Goal: Information Seeking & Learning: Learn about a topic

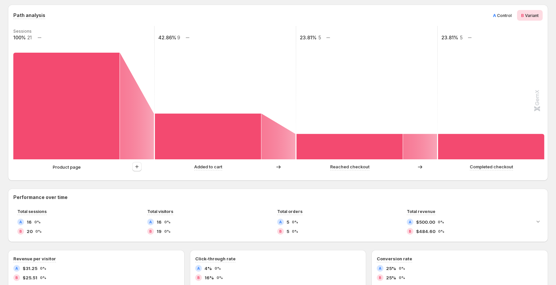
scroll to position [150, 0]
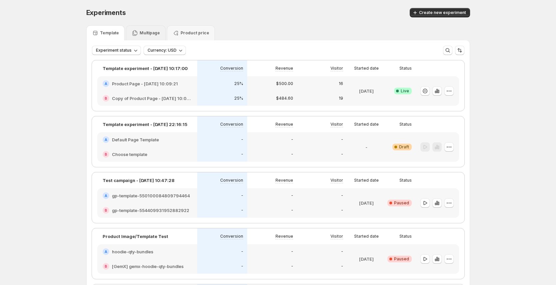
click at [146, 30] on div "Multipage" at bounding box center [146, 33] width 28 height 7
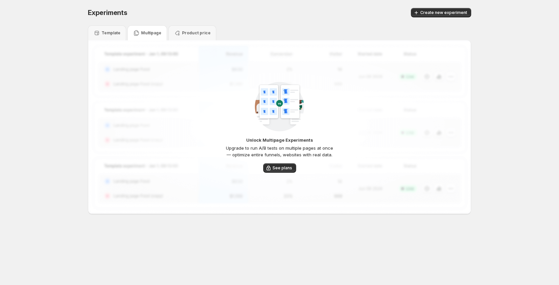
click at [107, 37] on div "Template" at bounding box center [107, 32] width 38 height 15
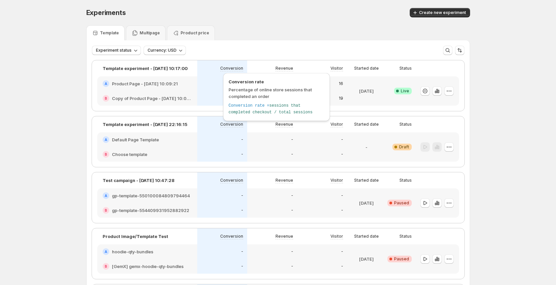
click at [241, 70] on p "Conversion" at bounding box center [231, 68] width 23 height 5
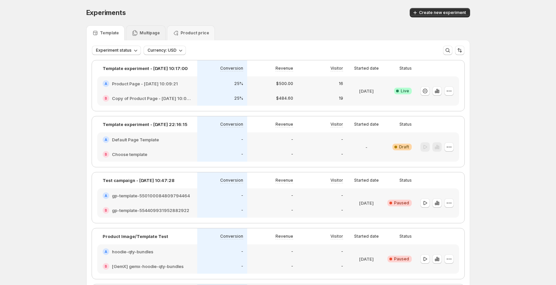
click at [155, 37] on div "Multipage" at bounding box center [146, 32] width 40 height 15
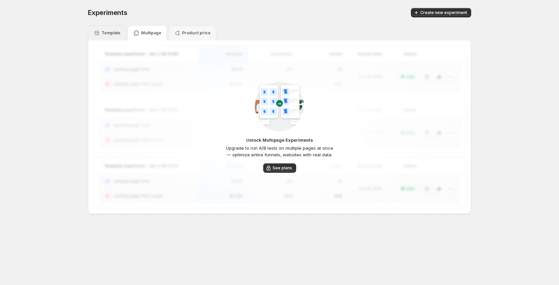
click at [114, 32] on p "Template" at bounding box center [111, 32] width 19 height 5
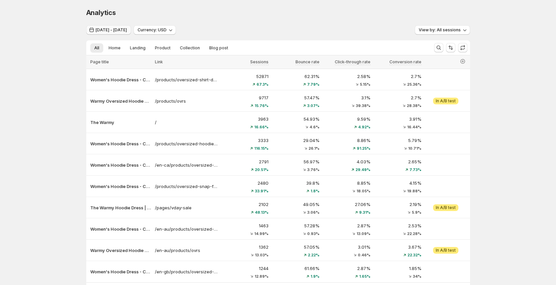
click at [116, 30] on span "Jul 14, 2025 - Jul 25, 2025" at bounding box center [111, 29] width 31 height 5
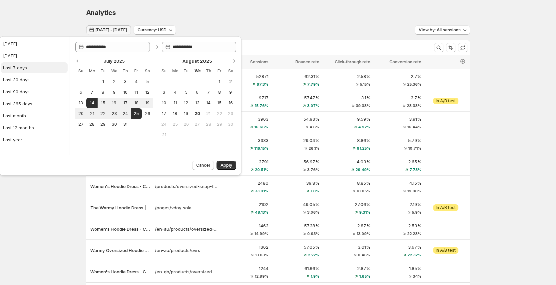
click at [35, 73] on button "Last 7 days" at bounding box center [34, 67] width 67 height 11
type input "**********"
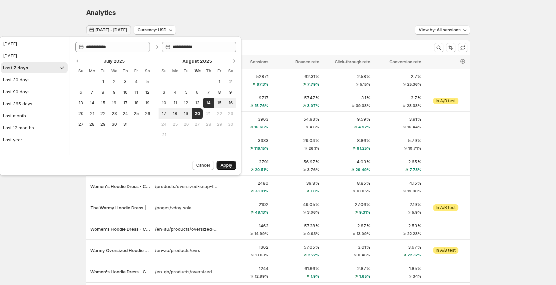
click at [228, 164] on span "Apply" at bounding box center [226, 164] width 12 height 5
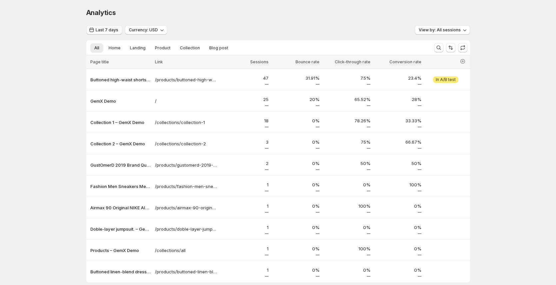
click at [101, 30] on span "Last 7 days" at bounding box center [107, 29] width 23 height 5
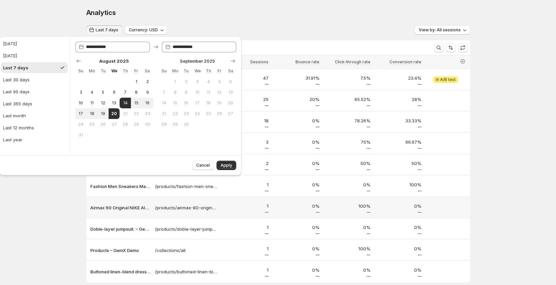
click at [77, 213] on div "Analytics. This page is ready Analytics Last 7 days Currency: USD View by: All …" at bounding box center [278, 159] width 556 height 318
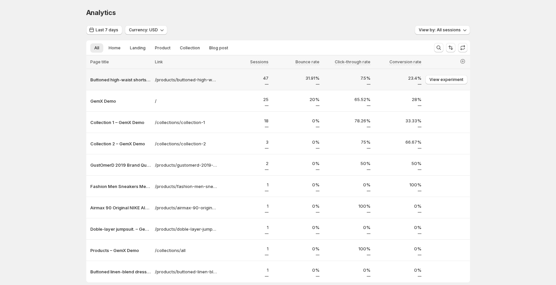
click at [246, 78] on p "47" at bounding box center [244, 78] width 47 height 7
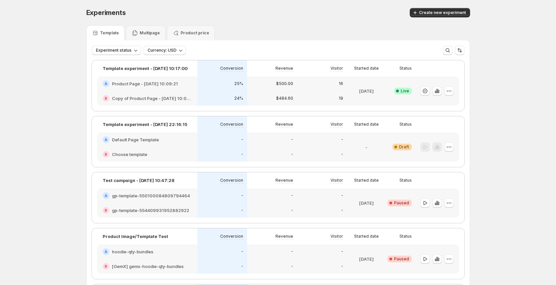
click at [148, 33] on p "Multipage" at bounding box center [150, 32] width 20 height 5
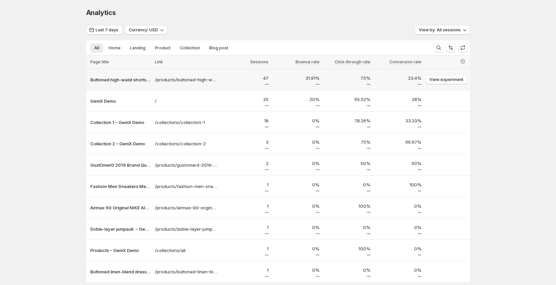
click at [246, 79] on p "47" at bounding box center [244, 78] width 47 height 7
click at [308, 77] on p "31.91%" at bounding box center [295, 78] width 47 height 7
click at [111, 30] on span "Last 7 days" at bounding box center [107, 29] width 23 height 5
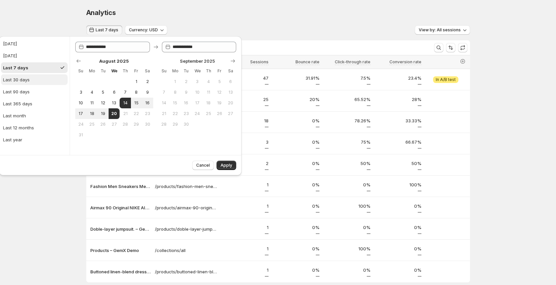
click at [40, 77] on button "Last 30 days" at bounding box center [34, 79] width 67 height 11
type input "**********"
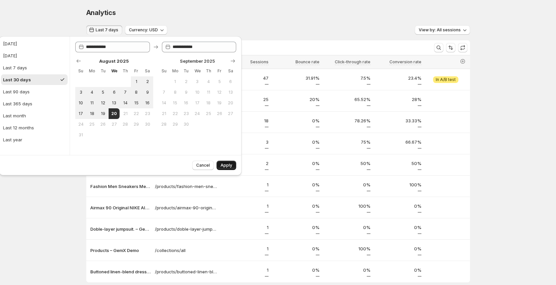
click at [232, 163] on button "Apply" at bounding box center [226, 164] width 20 height 9
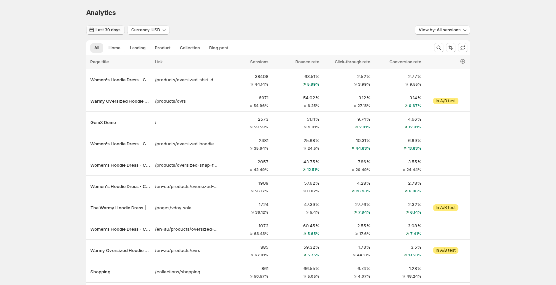
click at [117, 30] on span "Last 30 days" at bounding box center [108, 29] width 25 height 5
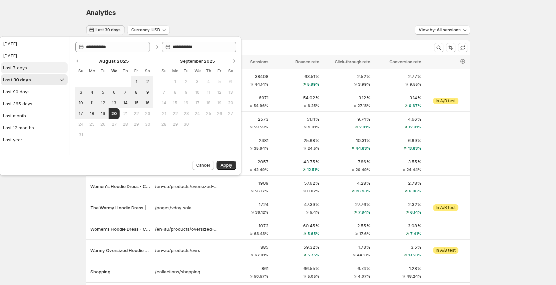
click at [27, 66] on button "Last 7 days" at bounding box center [34, 67] width 67 height 11
type input "**********"
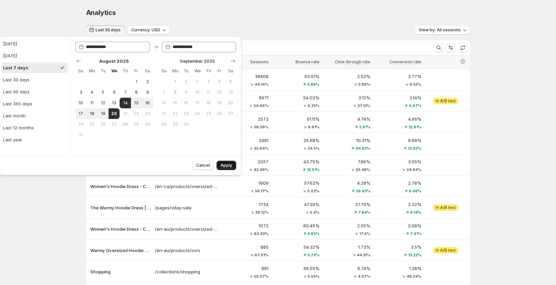
click at [227, 166] on span "Apply" at bounding box center [226, 164] width 12 height 5
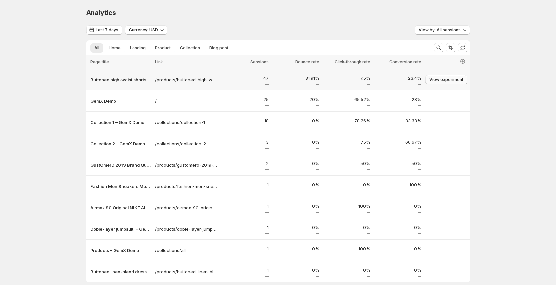
click at [443, 81] on span "View experiment" at bounding box center [446, 79] width 34 height 5
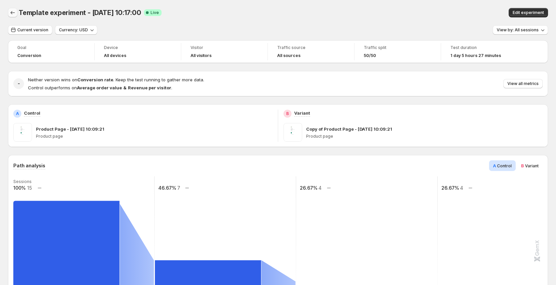
click at [14, 11] on icon "Back" at bounding box center [12, 12] width 7 height 7
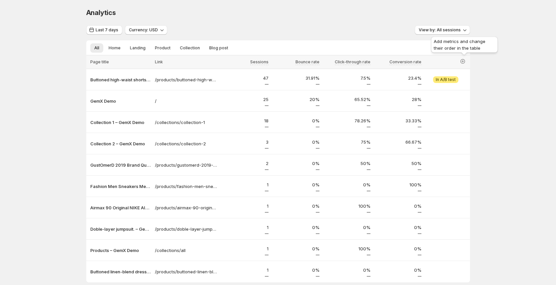
click at [454, 46] on div "Add metrics and change their order in the table" at bounding box center [463, 45] width 69 height 21
click at [453, 50] on icon "Sort the results" at bounding box center [450, 47] width 7 height 7
click at [463, 61] on icon "button" at bounding box center [462, 61] width 3 height 3
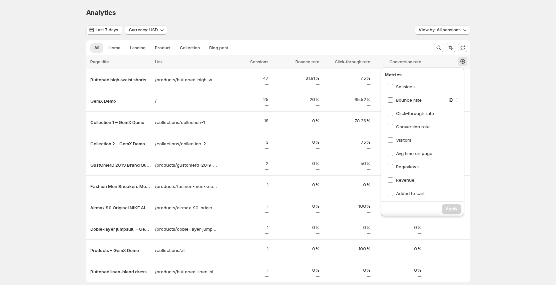
click at [413, 98] on span "Bounce rate" at bounding box center [409, 99] width 26 height 5
click at [454, 212] on button "Apply" at bounding box center [451, 208] width 20 height 9
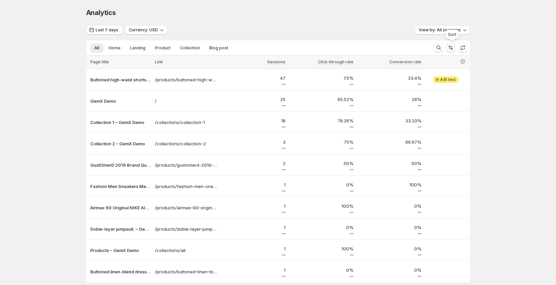
click at [451, 46] on icon "Sort the results" at bounding box center [450, 47] width 7 height 7
click at [495, 64] on div "Analytics. This page is ready Analytics Last 7 days Currency: USD View by: All …" at bounding box center [278, 159] width 556 height 318
click at [463, 61] on icon "button" at bounding box center [462, 61] width 3 height 3
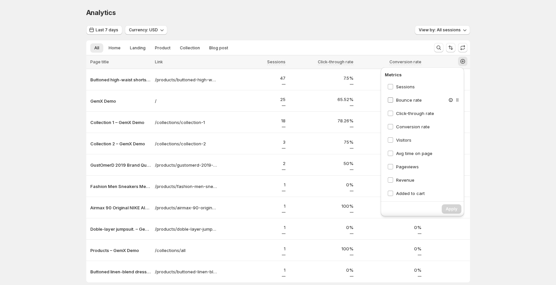
click at [412, 100] on span "Bounce rate" at bounding box center [409, 99] width 26 height 5
click at [446, 210] on span "Apply" at bounding box center [451, 208] width 12 height 5
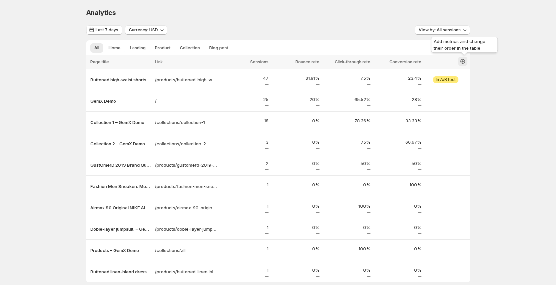
click at [465, 62] on icon "button" at bounding box center [462, 61] width 7 height 7
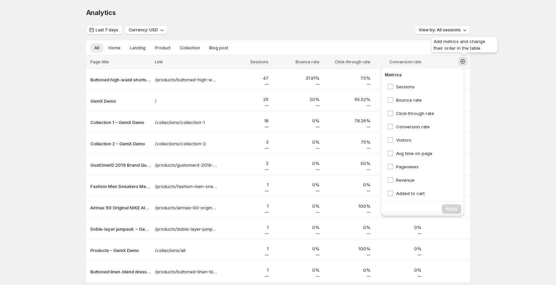
click at [454, 48] on div "Add metrics and change their order in the table" at bounding box center [463, 45] width 69 height 21
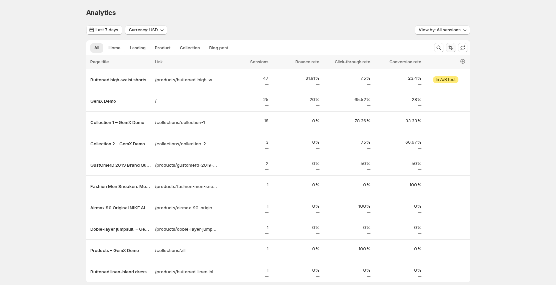
click at [452, 48] on icon "Sort the results" at bounding box center [450, 47] width 7 height 7
click at [478, 70] on div "Analytics. This page is ready Analytics Last 7 days Currency: USD View by: All …" at bounding box center [278, 159] width 400 height 318
click at [465, 58] on icon "button" at bounding box center [462, 61] width 7 height 7
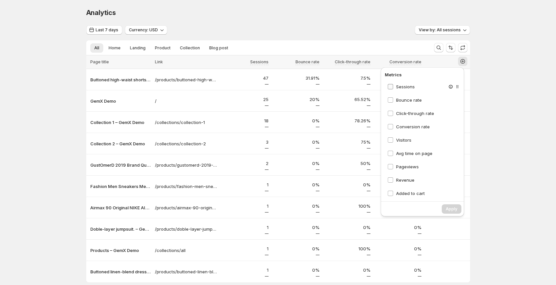
click at [409, 85] on span "Sessions" at bounding box center [405, 86] width 19 height 5
click at [449, 211] on span "Apply" at bounding box center [451, 208] width 12 height 5
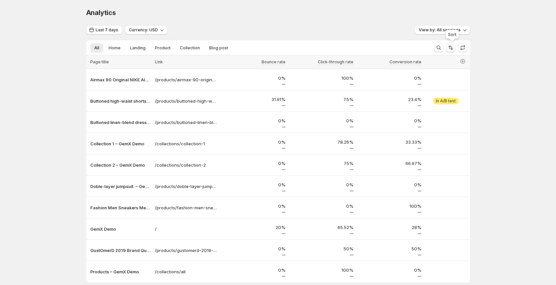
click at [453, 46] on icon "Sort the results" at bounding box center [450, 47] width 7 height 7
click at [516, 56] on div "Analytics. This page is ready Analytics Last 7 days Currency: USD View by: All …" at bounding box center [278, 159] width 556 height 318
click at [452, 49] on icon "Sort the results" at bounding box center [450, 47] width 7 height 7
click at [465, 60] on icon "button" at bounding box center [462, 61] width 5 height 5
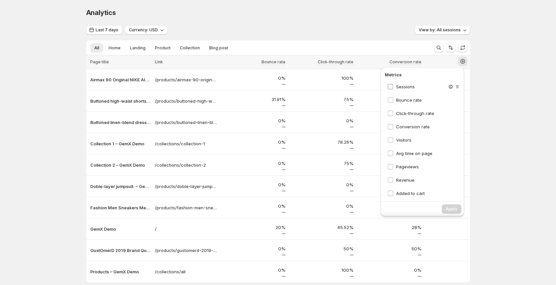
click at [403, 87] on span "Sessions" at bounding box center [405, 86] width 19 height 5
click at [448, 209] on span "Apply" at bounding box center [451, 208] width 12 height 5
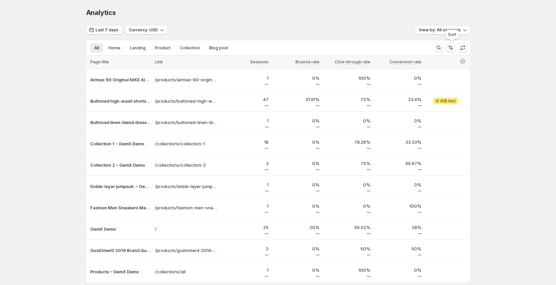
click at [453, 48] on icon "Sort the results" at bounding box center [451, 48] width 3 height 4
click at [464, 61] on icon "button" at bounding box center [462, 61] width 3 height 3
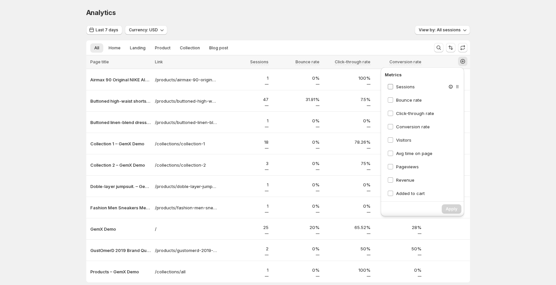
click at [403, 87] on span "Sessions" at bounding box center [405, 86] width 19 height 5
click at [405, 100] on span "Bounce rate" at bounding box center [409, 99] width 26 height 5
click at [410, 114] on span "Click-through rate" at bounding box center [415, 113] width 38 height 5
click at [412, 129] on span "Conversion rate" at bounding box center [413, 126] width 34 height 5
click at [454, 211] on button "Apply" at bounding box center [451, 208] width 20 height 9
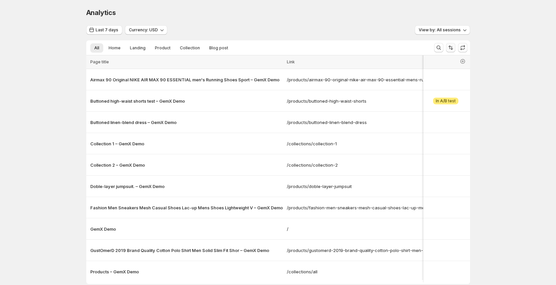
click at [452, 46] on icon "Sort the results" at bounding box center [450, 47] width 7 height 7
click at [453, 45] on icon "Sort the results" at bounding box center [450, 47] width 7 height 7
click at [465, 60] on icon "button" at bounding box center [462, 61] width 5 height 5
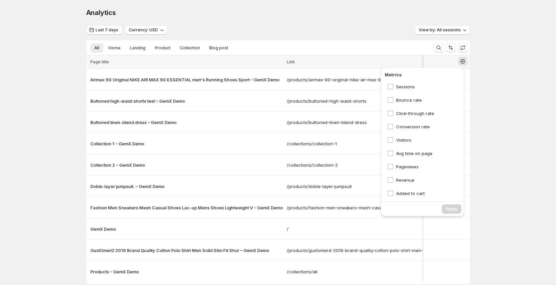
click at [365, 22] on div "Analytics. This page is ready Analytics" at bounding box center [278, 12] width 384 height 25
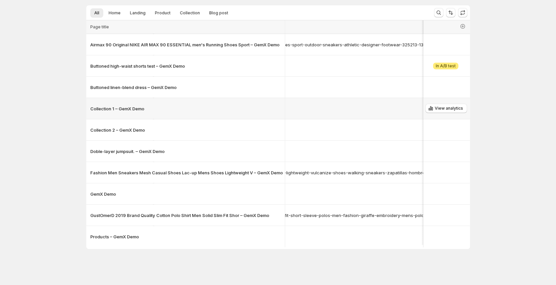
scroll to position [0, 160]
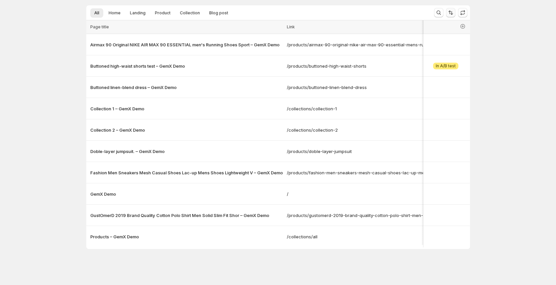
click at [453, 9] on icon "Sort the results" at bounding box center [450, 12] width 7 height 7
click at [466, 23] on icon "button" at bounding box center [462, 26] width 7 height 7
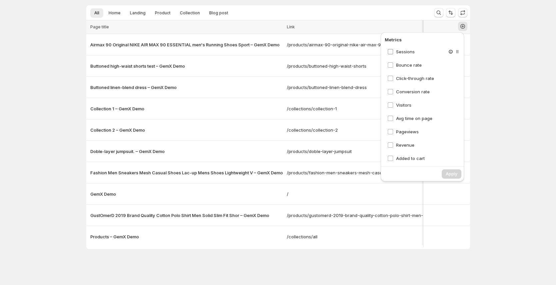
click at [413, 50] on span "Sessions" at bounding box center [405, 51] width 19 height 5
click at [411, 62] on span "Bounce rate" at bounding box center [409, 64] width 26 height 5
click at [452, 173] on span "Apply" at bounding box center [451, 173] width 12 height 5
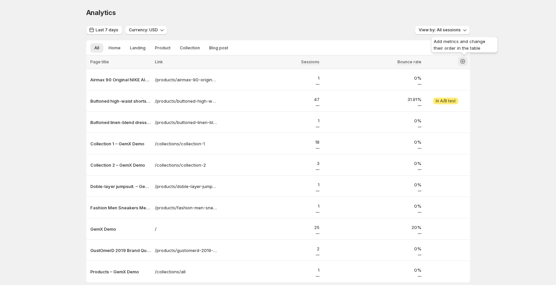
click at [466, 63] on icon "button" at bounding box center [462, 61] width 7 height 7
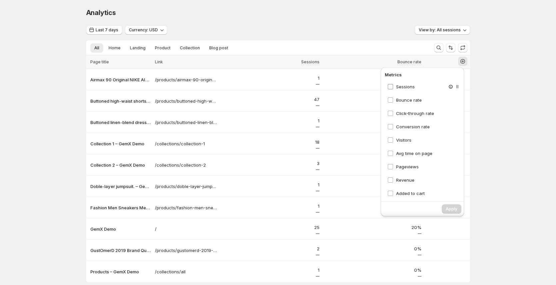
click at [406, 84] on span "Sessions" at bounding box center [405, 86] width 19 height 5
click at [407, 101] on span "Bounce rate" at bounding box center [409, 99] width 26 height 5
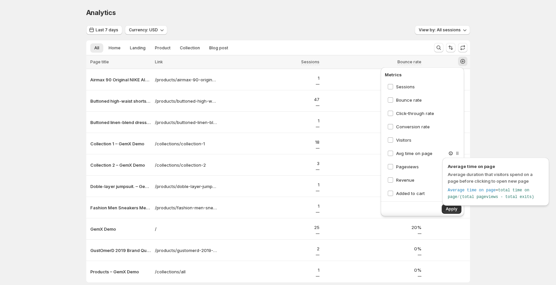
click at [451, 210] on div "Average time on page Average duration that visitors spend on a page before clic…" at bounding box center [495, 183] width 112 height 55
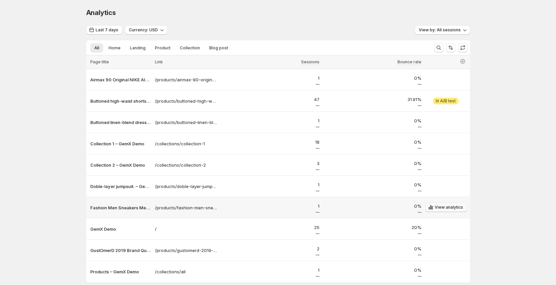
click at [450, 207] on span "View analytics" at bounding box center [448, 206] width 28 height 5
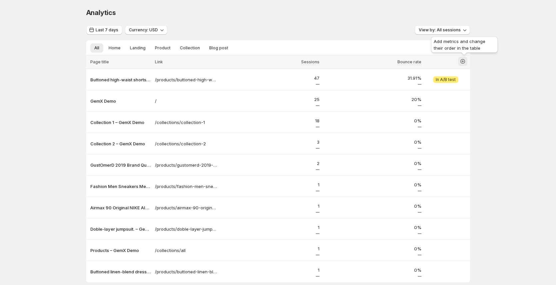
click at [464, 61] on icon "button" at bounding box center [462, 61] width 3 height 3
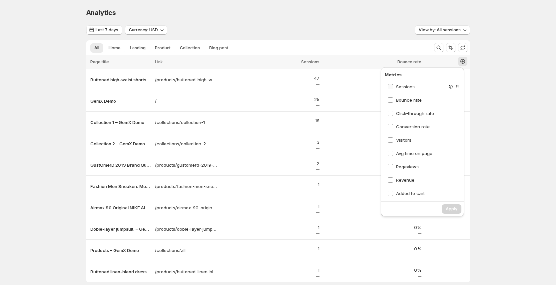
click at [407, 87] on span "Sessions" at bounding box center [405, 86] width 19 height 5
click at [407, 99] on span "Bounce rate" at bounding box center [409, 99] width 26 height 5
click at [450, 210] on span "Apply" at bounding box center [451, 208] width 12 height 5
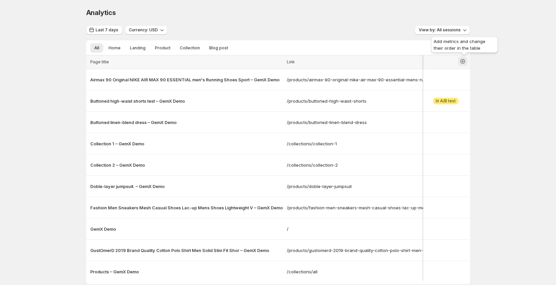
click at [464, 60] on icon "button" at bounding box center [462, 61] width 7 height 7
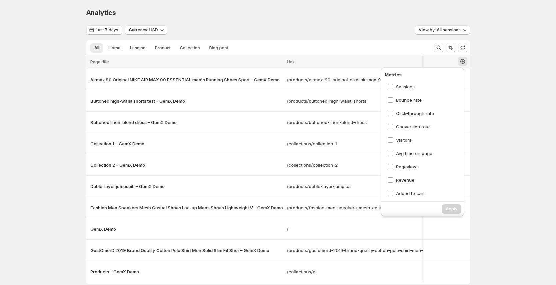
click at [103, 62] on span "Page title" at bounding box center [99, 61] width 19 height 5
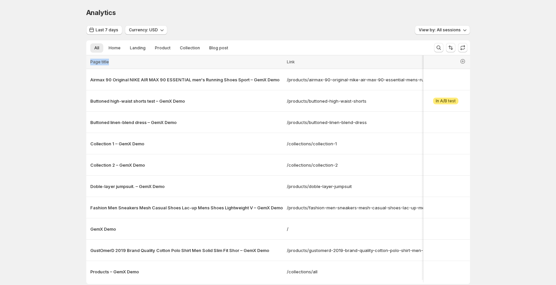
drag, startPoint x: 113, startPoint y: 61, endPoint x: 91, endPoint y: 63, distance: 21.7
click at [91, 63] on th "Page title" at bounding box center [185, 62] width 198 height 14
click at [466, 60] on icon "button" at bounding box center [462, 61] width 7 height 7
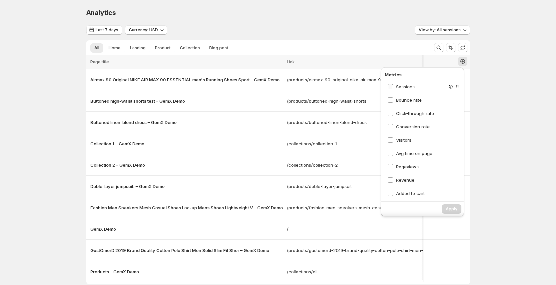
click at [411, 86] on span "Sessions" at bounding box center [405, 86] width 19 height 5
click at [514, 91] on div "Analytics. This page is ready Analytics Last 7 days Currency: USD View by: All …" at bounding box center [278, 160] width 556 height 320
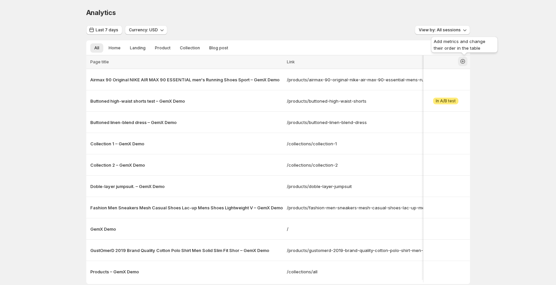
click at [466, 63] on icon "button" at bounding box center [462, 61] width 7 height 7
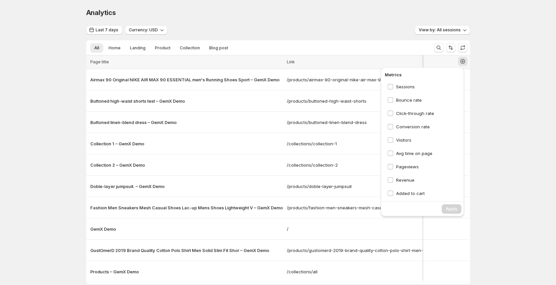
click at [494, 67] on div "Analytics. This page is ready Analytics Last 7 days Currency: USD View by: All …" at bounding box center [278, 160] width 556 height 320
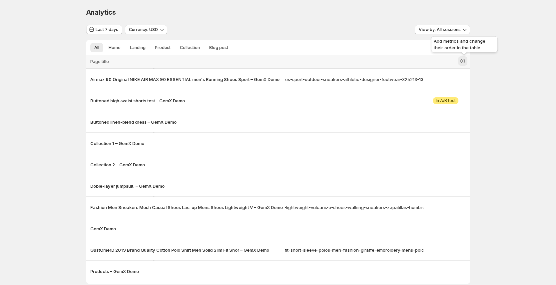
click at [465, 63] on icon "button" at bounding box center [462, 61] width 5 height 5
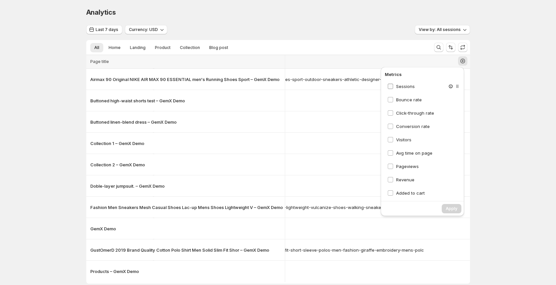
click at [407, 85] on span "Sessions" at bounding box center [405, 86] width 19 height 5
click at [451, 210] on span "Apply" at bounding box center [451, 208] width 12 height 5
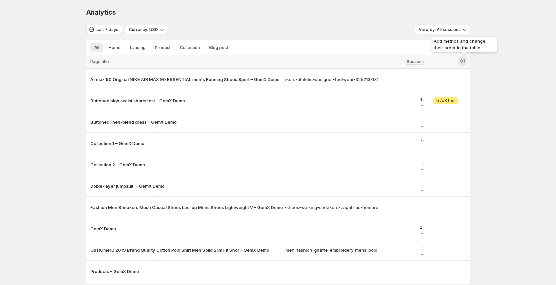
click at [461, 61] on icon "button" at bounding box center [462, 61] width 7 height 7
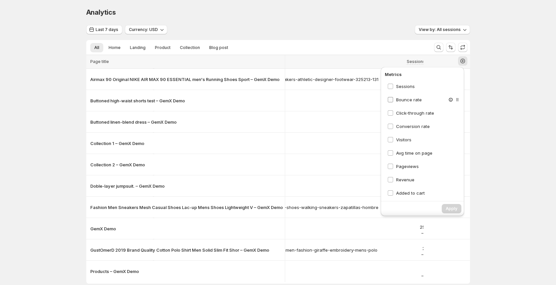
click at [409, 97] on span "Bounce rate" at bounding box center [409, 99] width 26 height 5
click at [407, 98] on span "Bounce rate" at bounding box center [409, 99] width 26 height 5
click at [407, 99] on span "Bounce rate" at bounding box center [409, 99] width 26 height 5
click at [455, 212] on button "Apply" at bounding box center [451, 208] width 20 height 9
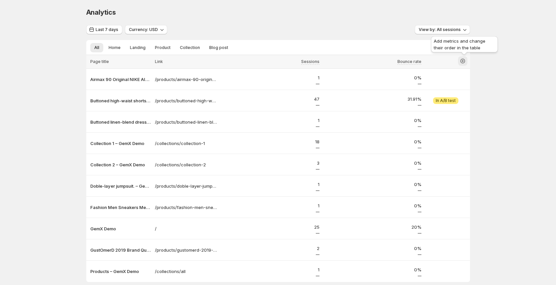
click at [465, 62] on icon "button" at bounding box center [462, 61] width 5 height 5
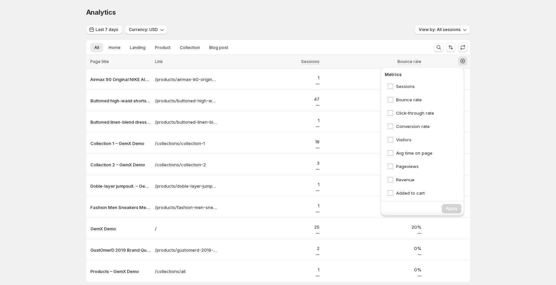
click at [342, 29] on div "Last 7 days Currency: USD View by: All sessions" at bounding box center [278, 30] width 384 height 10
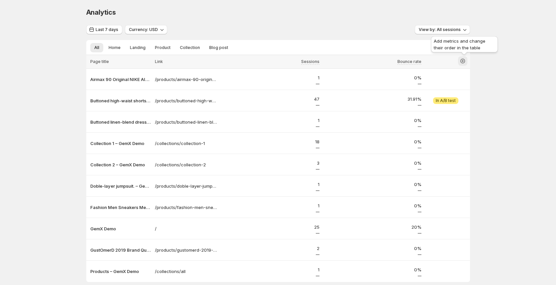
click at [464, 61] on icon "button" at bounding box center [462, 61] width 3 height 3
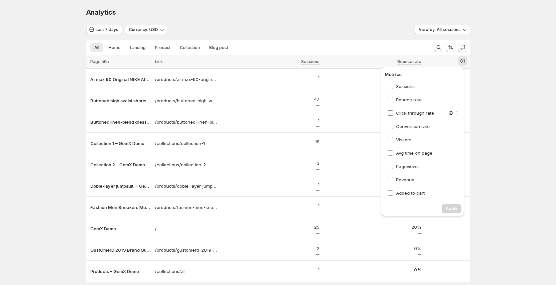
click at [415, 113] on span "Click-through rate" at bounding box center [415, 112] width 38 height 5
click at [412, 126] on span "Conversion rate" at bounding box center [413, 126] width 34 height 5
click at [454, 209] on span "Apply" at bounding box center [451, 208] width 12 height 5
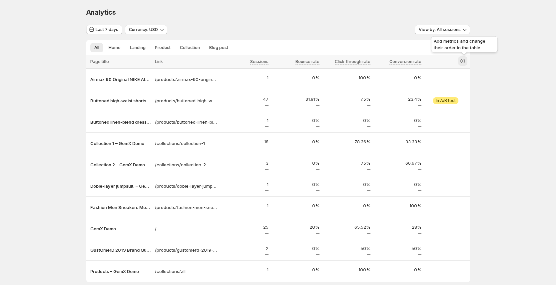
click at [466, 62] on icon "button" at bounding box center [462, 61] width 7 height 7
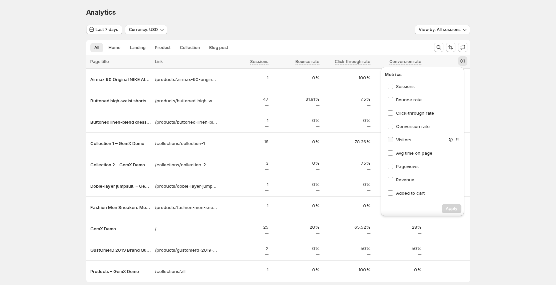
click at [407, 140] on span "Visitors" at bounding box center [403, 139] width 15 height 5
click at [407, 153] on span "Avg time on page" at bounding box center [414, 152] width 36 height 5
click at [406, 166] on span "Pageviews" at bounding box center [407, 165] width 23 height 5
click at [409, 178] on span "Revenue" at bounding box center [405, 179] width 18 height 5
click at [453, 210] on span "Apply" at bounding box center [451, 208] width 12 height 5
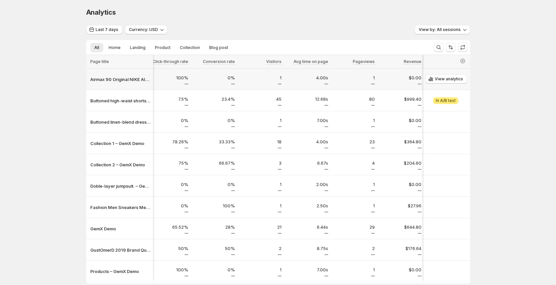
scroll to position [0, 152]
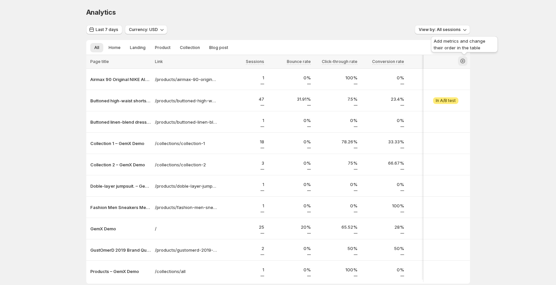
click at [466, 61] on icon "button" at bounding box center [462, 61] width 7 height 7
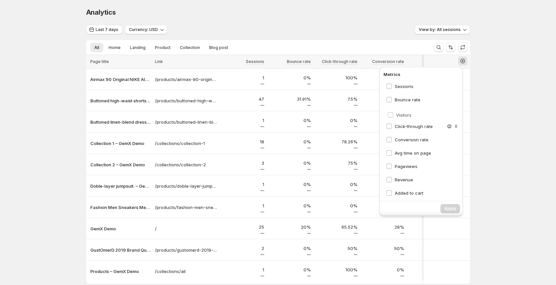
scroll to position [0, 4]
drag, startPoint x: 452, startPoint y: 140, endPoint x: 450, endPoint y: 85, distance: 55.3
click at [450, 85] on div "Sessions Bounce rate Click-through rate Conversion rate Visitors Avg time on pa…" at bounding box center [420, 138] width 79 height 117
drag, startPoint x: 444, startPoint y: 152, endPoint x: 441, endPoint y: 97, distance: 55.7
click at [441, 97] on div "Visitors Sessions Bounce rate Click-through rate Conversion rate Avg time on pa…" at bounding box center [420, 138] width 79 height 117
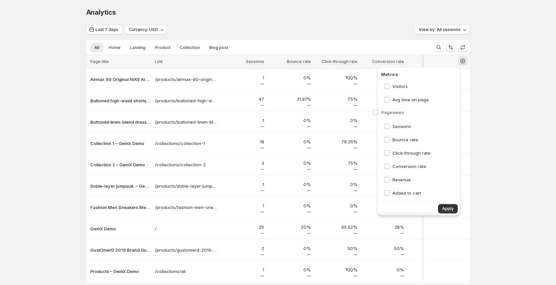
drag, startPoint x: 446, startPoint y: 166, endPoint x: 439, endPoint y: 107, distance: 59.9
click at [439, 107] on div "Visitors Avg time on page Sessions Bounce rate Click-through rate Conversion ra…" at bounding box center [420, 138] width 79 height 117
click at [447, 210] on span "Apply" at bounding box center [448, 208] width 12 height 5
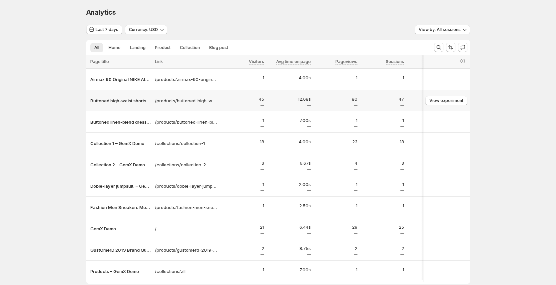
scroll to position [0, 4]
click at [462, 60] on icon "button" at bounding box center [462, 61] width 7 height 7
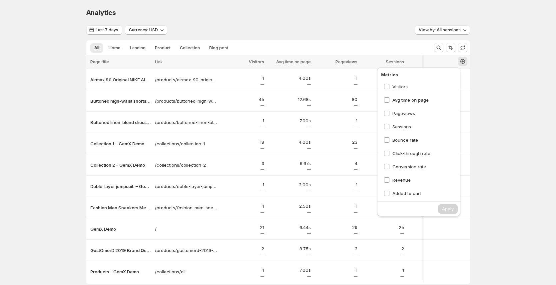
click at [446, 52] on div at bounding box center [444, 47] width 27 height 13
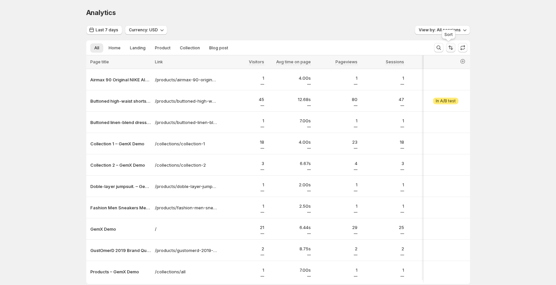
click at [448, 48] on icon "Sort the results" at bounding box center [450, 47] width 7 height 7
click at [449, 47] on icon "Sort the results" at bounding box center [450, 47] width 7 height 7
click at [462, 62] on icon "button" at bounding box center [462, 61] width 7 height 7
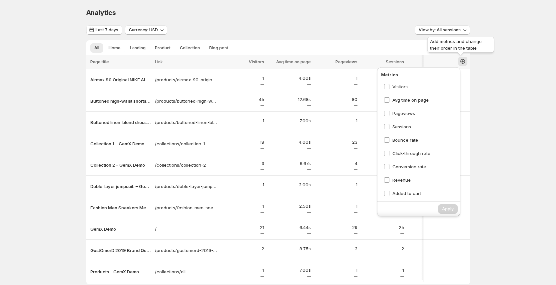
click at [448, 50] on div "Add metrics and change their order in the table" at bounding box center [460, 45] width 69 height 21
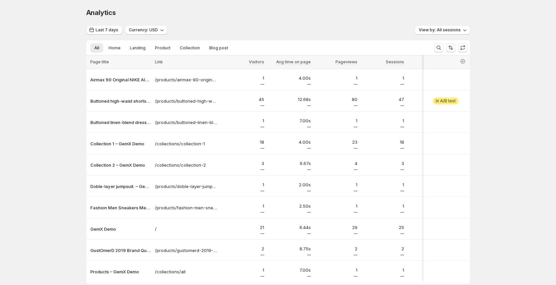
click at [449, 50] on icon "Sort the results" at bounding box center [450, 47] width 7 height 7
click at [460, 62] on icon "button" at bounding box center [462, 61] width 7 height 7
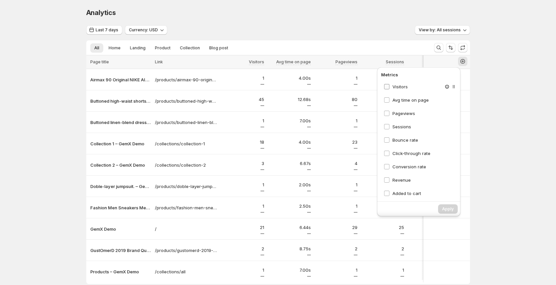
click at [398, 86] on span "Visitors" at bounding box center [399, 86] width 15 height 5
click at [398, 103] on div "Avg time on page" at bounding box center [420, 100] width 79 height 12
click at [400, 99] on span "Avg time on page" at bounding box center [410, 99] width 36 height 5
click at [399, 113] on span "Pageviews" at bounding box center [403, 113] width 23 height 5
click at [401, 116] on span "Pageviews" at bounding box center [403, 113] width 23 height 7
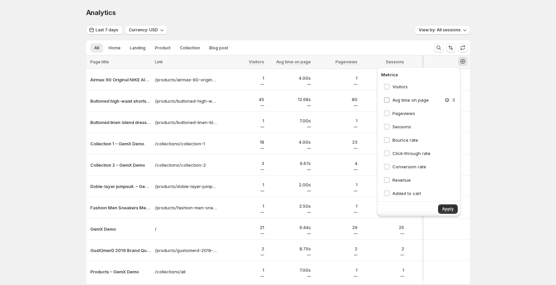
click at [402, 97] on span "Avg time on page" at bounding box center [410, 100] width 36 height 7
click at [401, 86] on span "Visitors" at bounding box center [399, 86] width 15 height 5
click at [402, 141] on span "Bounce rate" at bounding box center [405, 139] width 26 height 5
click at [402, 153] on span "Click-through rate" at bounding box center [411, 152] width 38 height 5
click at [403, 165] on span "Conversion rate" at bounding box center [409, 166] width 34 height 5
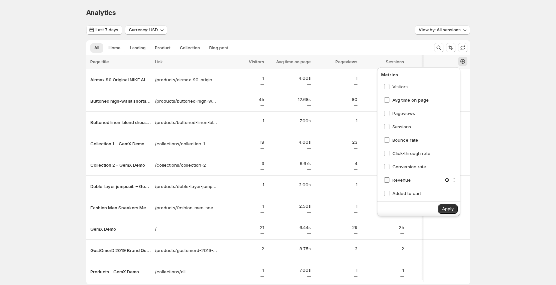
click at [401, 180] on span "Revenue" at bounding box center [401, 179] width 18 height 5
click at [448, 210] on span "Apply" at bounding box center [448, 208] width 12 height 5
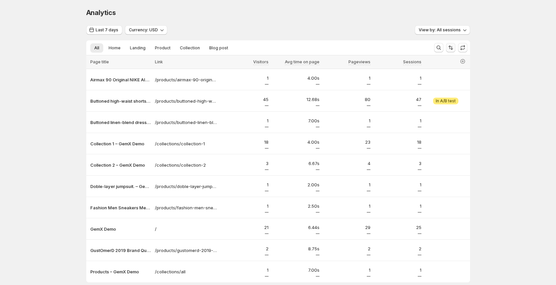
click at [447, 50] on icon "Sort the results" at bounding box center [450, 47] width 7 height 7
click at [325, 40] on div "All Home Landing Product Collection Blog post More views All Home Landing Produ…" at bounding box center [257, 47] width 342 height 15
click at [461, 61] on icon "button" at bounding box center [462, 61] width 3 height 3
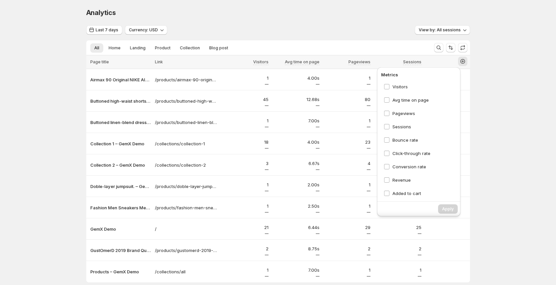
click at [329, 29] on div "Last 7 days Currency: USD View by: All sessions" at bounding box center [278, 30] width 384 height 10
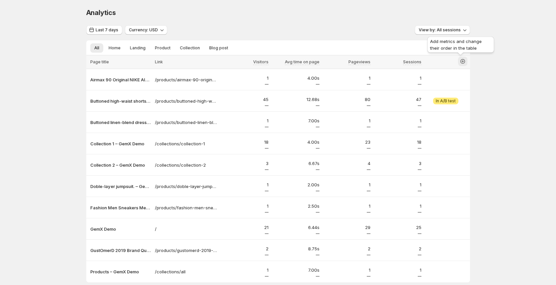
click at [462, 61] on icon "button" at bounding box center [462, 61] width 7 height 7
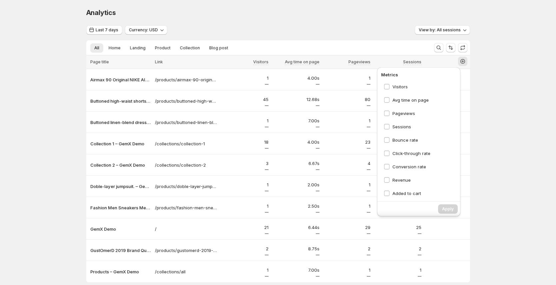
click at [530, 74] on div "Analytics. This page is ready Analytics Last 7 days Currency: USD View by: All …" at bounding box center [278, 159] width 556 height 318
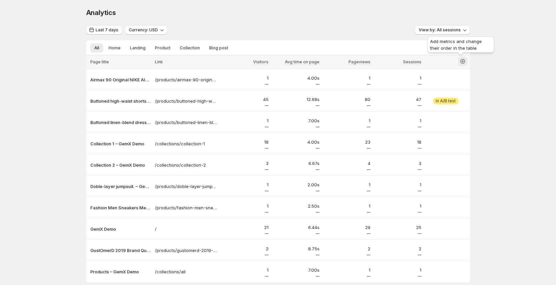
click at [459, 63] on icon "button" at bounding box center [462, 61] width 7 height 7
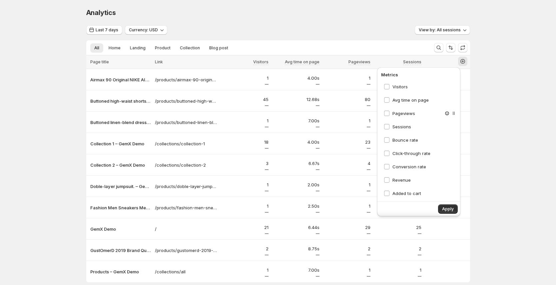
click at [384, 118] on div "Pageviews" at bounding box center [420, 113] width 79 height 12
click at [384, 110] on span at bounding box center [387, 113] width 6 height 6
click at [384, 103] on span at bounding box center [387, 100] width 6 height 6
click at [450, 206] on button "Apply" at bounding box center [448, 208] width 20 height 9
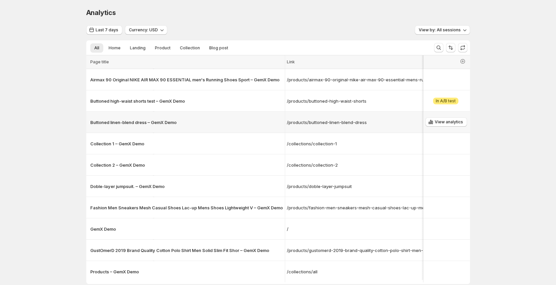
scroll to position [0, 207]
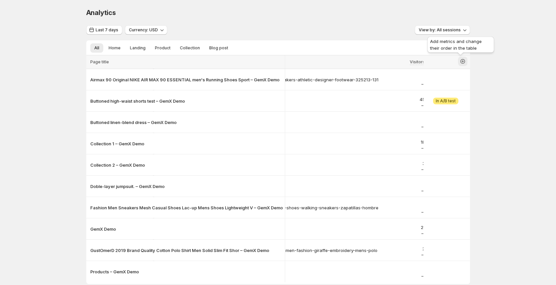
click at [460, 65] on button "button" at bounding box center [462, 61] width 9 height 9
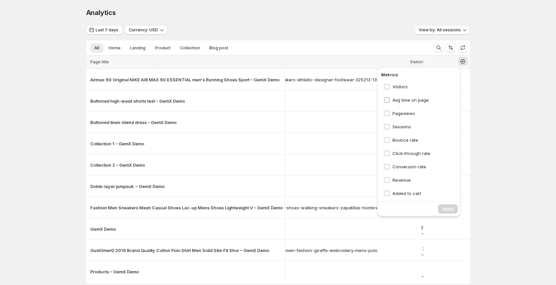
click at [404, 97] on span "Avg time on page" at bounding box center [410, 100] width 36 height 7
click at [442, 209] on span "Apply" at bounding box center [448, 208] width 12 height 5
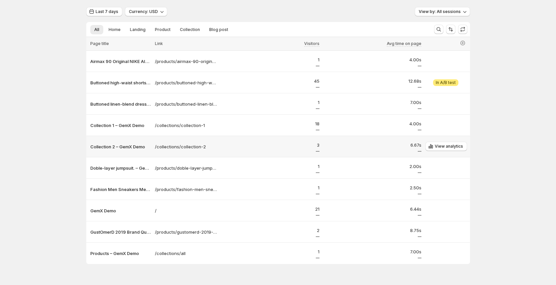
scroll to position [33, 4]
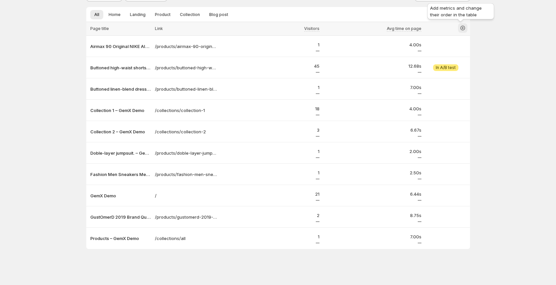
click at [461, 29] on icon "button" at bounding box center [462, 28] width 7 height 7
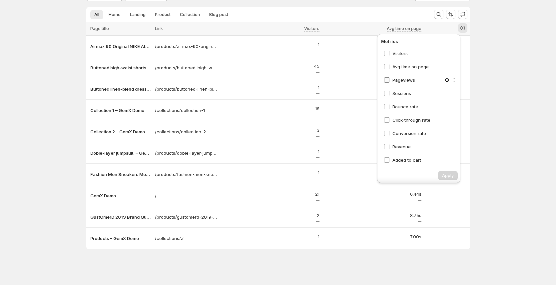
click at [406, 78] on span "Pageviews" at bounding box center [403, 79] width 23 height 5
click at [451, 175] on button "Apply" at bounding box center [448, 175] width 20 height 9
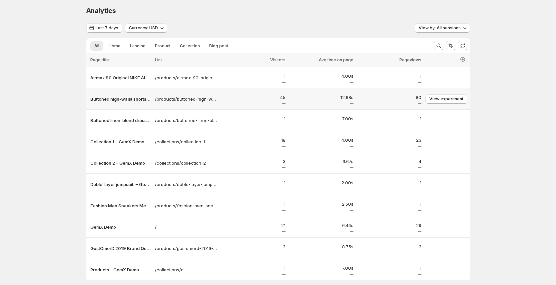
scroll to position [0, 4]
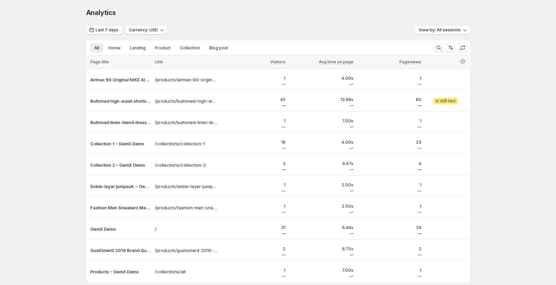
click at [464, 65] on th at bounding box center [446, 62] width 47 height 14
click at [461, 64] on icon "button" at bounding box center [462, 61] width 7 height 7
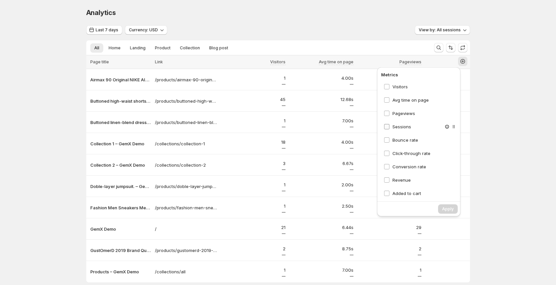
click at [399, 128] on span "Sessions" at bounding box center [401, 126] width 19 height 5
click at [398, 127] on span "Sessions" at bounding box center [401, 126] width 19 height 5
click at [399, 140] on span "Bounce rate" at bounding box center [405, 139] width 26 height 5
click at [443, 207] on span "Apply" at bounding box center [448, 208] width 12 height 5
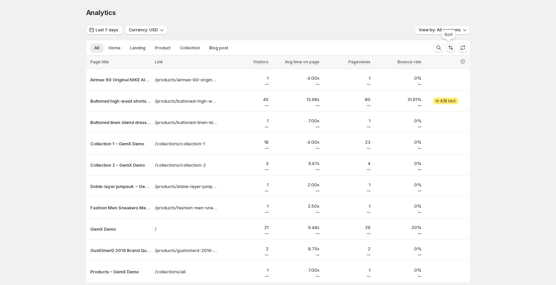
click at [449, 46] on icon "Sort the results" at bounding box center [450, 47] width 7 height 7
click at [528, 85] on div "Analytics. This page is ready Analytics Last 7 days Currency: USD View by: All …" at bounding box center [278, 159] width 556 height 318
click at [460, 63] on icon "button" at bounding box center [462, 61] width 7 height 7
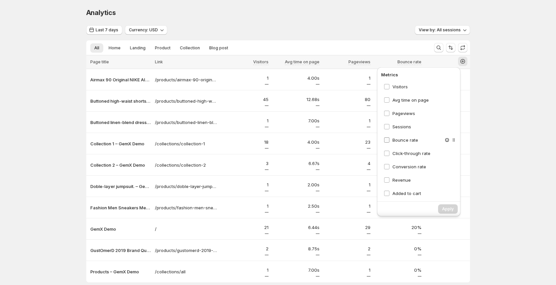
click at [400, 138] on span "Bounce rate" at bounding box center [405, 139] width 26 height 5
click at [398, 126] on span "Sessions" at bounding box center [401, 126] width 19 height 5
click at [446, 210] on span "Apply" at bounding box center [448, 208] width 12 height 5
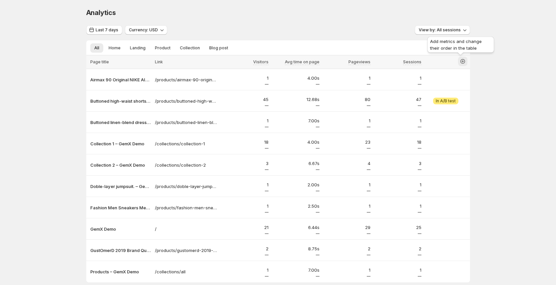
click at [461, 60] on icon "button" at bounding box center [462, 61] width 7 height 7
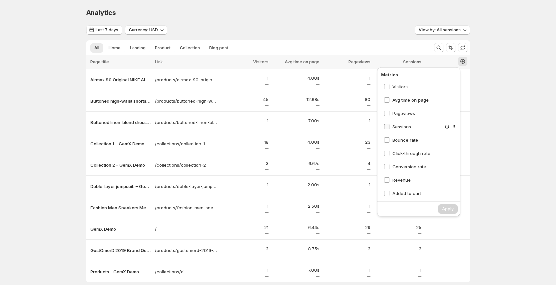
click at [398, 129] on span "Sessions" at bounding box center [401, 126] width 19 height 5
click at [400, 115] on span "Pageviews" at bounding box center [403, 113] width 23 height 5
click at [398, 118] on div "Pageviews" at bounding box center [420, 113] width 79 height 12
click at [399, 116] on span "Pageviews" at bounding box center [403, 113] width 23 height 7
click at [397, 128] on span "Sessions" at bounding box center [401, 126] width 19 height 5
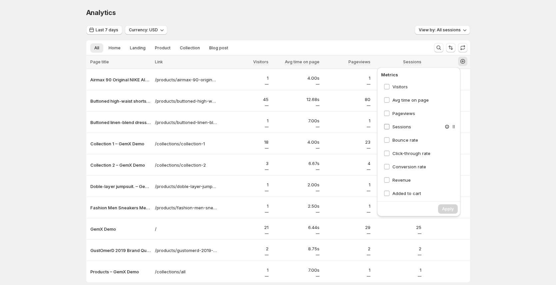
click at [395, 126] on span "Sessions" at bounding box center [401, 126] width 19 height 5
click at [396, 114] on span "Pageviews" at bounding box center [403, 113] width 23 height 5
click at [398, 100] on span "Avg time on page" at bounding box center [410, 99] width 36 height 5
click at [444, 208] on span "Apply" at bounding box center [448, 208] width 12 height 5
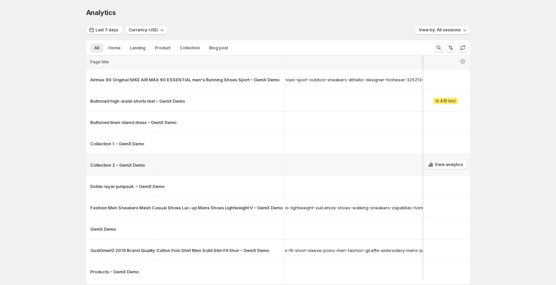
scroll to position [0, 207]
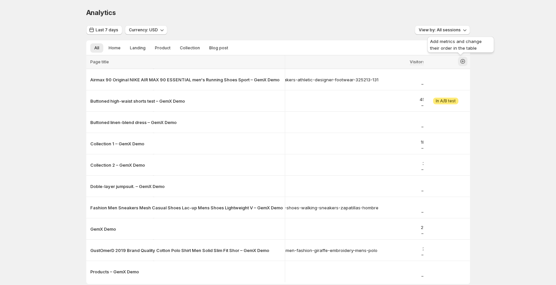
click at [461, 64] on icon "button" at bounding box center [462, 61] width 7 height 7
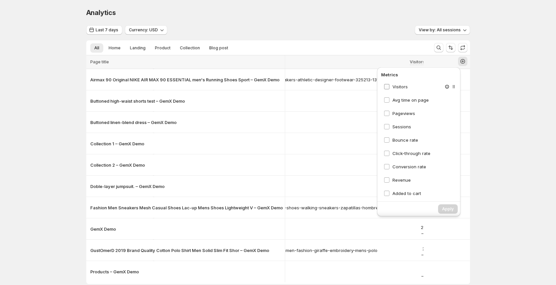
click at [394, 87] on span "Visitors" at bounding box center [399, 86] width 15 height 5
click at [399, 100] on span "Avg time on page" at bounding box center [410, 99] width 36 height 5
drag, startPoint x: 398, startPoint y: 85, endPoint x: 401, endPoint y: 94, distance: 10.1
click at [398, 85] on span "Visitors" at bounding box center [399, 86] width 15 height 5
click at [398, 112] on span "Pageviews" at bounding box center [403, 113] width 23 height 5
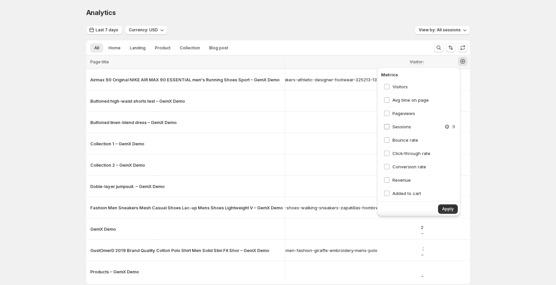
click at [399, 127] on span "Sessions" at bounding box center [401, 126] width 19 height 5
click at [446, 208] on span "Apply" at bounding box center [448, 208] width 12 height 5
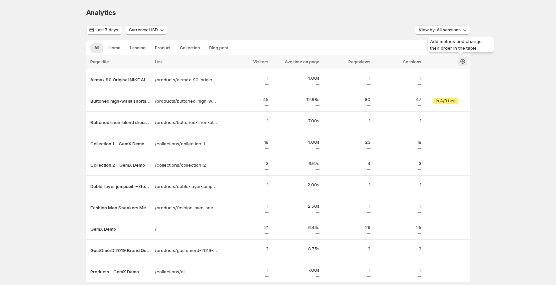
click at [463, 62] on icon "button" at bounding box center [462, 61] width 7 height 7
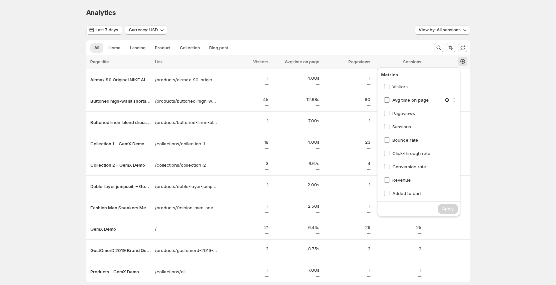
click at [401, 99] on span "Avg time on page" at bounding box center [410, 99] width 36 height 5
click at [401, 82] on div "Visitors" at bounding box center [420, 87] width 79 height 12
click at [401, 87] on span "Visitors" at bounding box center [399, 86] width 15 height 5
click at [402, 114] on span "Pageviews" at bounding box center [403, 113] width 23 height 5
click at [442, 208] on span "Apply" at bounding box center [448, 208] width 12 height 5
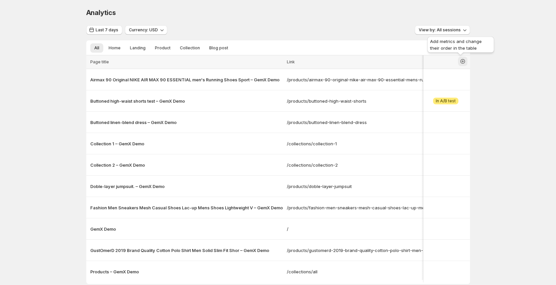
click at [461, 60] on icon "button" at bounding box center [462, 61] width 7 height 7
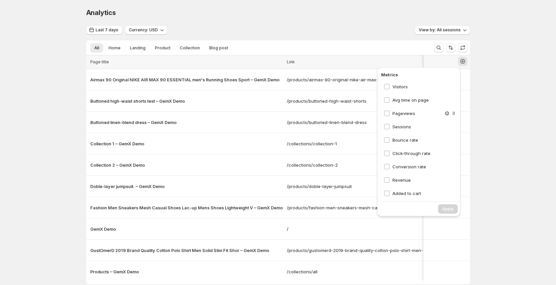
click at [403, 118] on div "Pageviews" at bounding box center [420, 113] width 79 height 12
click at [404, 114] on span "Pageviews" at bounding box center [403, 113] width 23 height 5
click at [442, 209] on span "Apply" at bounding box center [448, 208] width 12 height 5
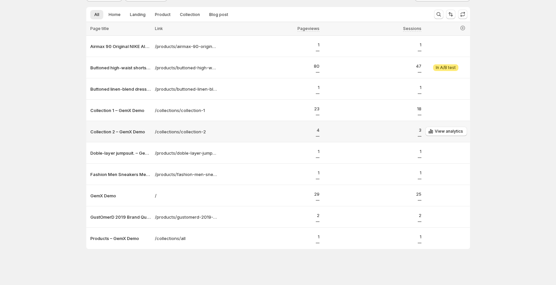
scroll to position [0, 4]
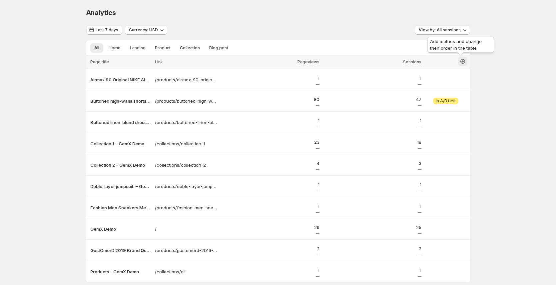
click at [463, 60] on icon "button" at bounding box center [462, 61] width 7 height 7
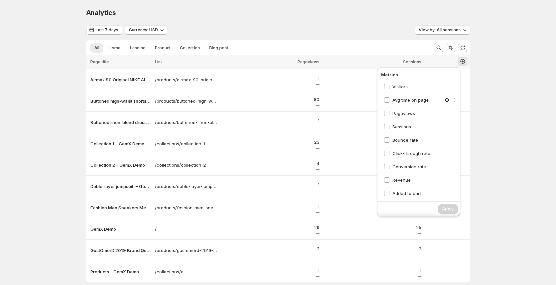
click at [402, 105] on div "Avg time on page" at bounding box center [420, 100] width 79 height 12
drag, startPoint x: 402, startPoint y: 100, endPoint x: 402, endPoint y: 93, distance: 7.0
click at [402, 100] on span "Avg time on page" at bounding box center [410, 99] width 36 height 5
click at [401, 86] on span "Visitors" at bounding box center [399, 86] width 15 height 5
click at [443, 208] on span "Apply" at bounding box center [448, 208] width 12 height 5
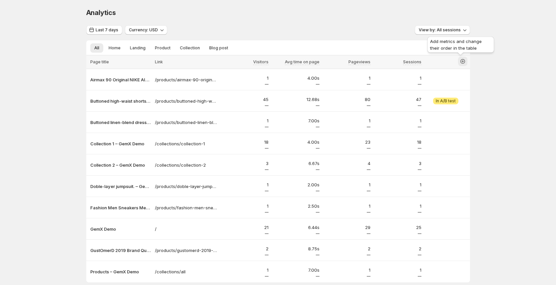
click at [463, 62] on icon "button" at bounding box center [462, 61] width 7 height 7
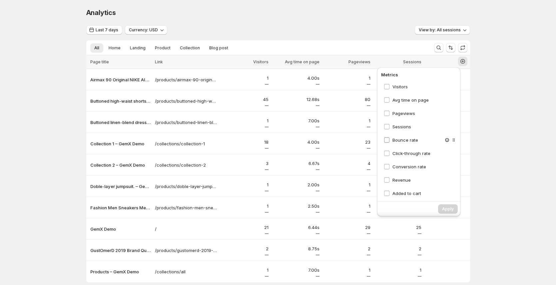
click at [404, 142] on span "Bounce rate" at bounding box center [405, 139] width 26 height 5
click at [408, 154] on span "Click-through rate" at bounding box center [411, 152] width 38 height 5
click at [410, 166] on span "Conversion rate" at bounding box center [409, 166] width 34 height 5
click at [445, 209] on span "Apply" at bounding box center [448, 208] width 12 height 5
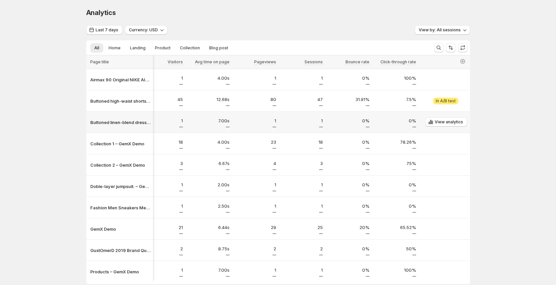
scroll to position [0, 0]
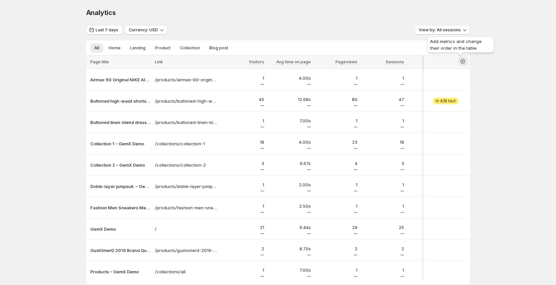
click at [460, 63] on icon "button" at bounding box center [462, 61] width 7 height 7
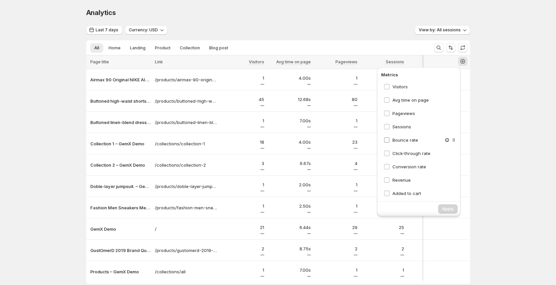
click at [402, 140] on span "Bounce rate" at bounding box center [405, 139] width 26 height 5
click at [405, 153] on span "Click-through rate" at bounding box center [411, 152] width 38 height 5
click at [405, 168] on span "Conversion rate" at bounding box center [409, 166] width 34 height 5
click at [401, 125] on span "Sessions" at bounding box center [401, 126] width 19 height 5
click at [403, 113] on span "Pageviews" at bounding box center [403, 113] width 23 height 5
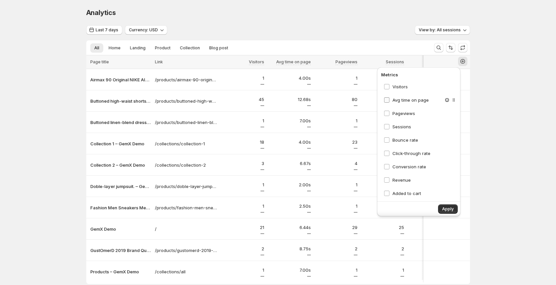
click at [408, 100] on span "Avg time on page" at bounding box center [410, 99] width 36 height 5
click at [398, 87] on span "Visitors" at bounding box center [399, 86] width 15 height 5
click at [444, 208] on span "Apply" at bounding box center [448, 208] width 12 height 5
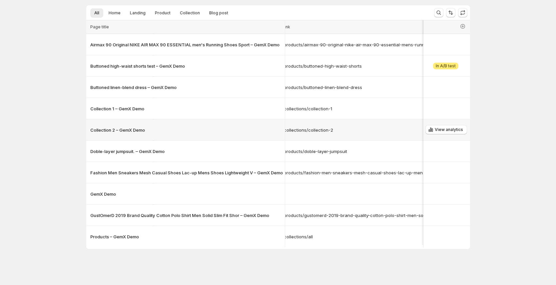
scroll to position [0, 7]
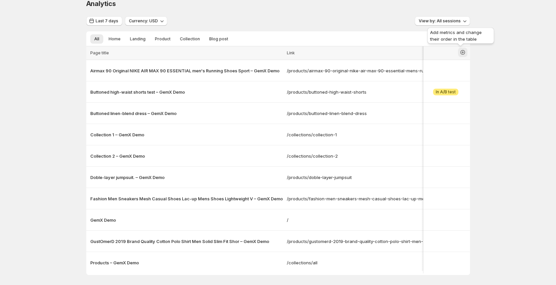
click at [464, 52] on button "button" at bounding box center [462, 52] width 9 height 9
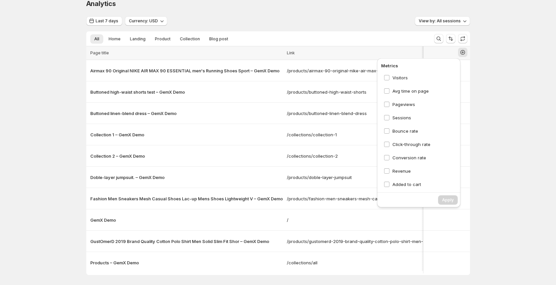
click at [370, 36] on ul "All Home Landing Product Collection Blog post More views" at bounding box center [257, 38] width 337 height 9
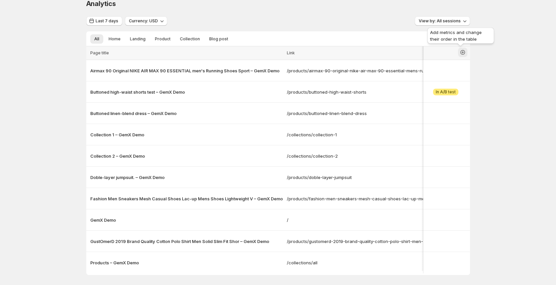
click at [460, 55] on icon "button" at bounding box center [462, 52] width 7 height 7
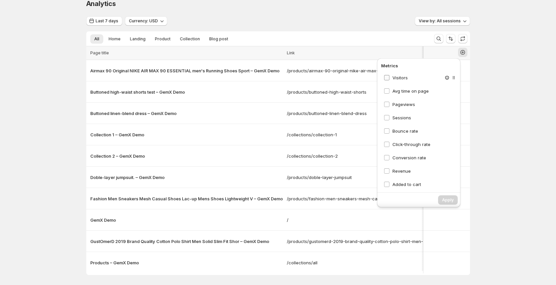
click at [398, 78] on span "Visitors" at bounding box center [399, 77] width 15 height 5
click at [392, 76] on span "Visitors" at bounding box center [399, 77] width 15 height 5
click at [463, 52] on icon "button" at bounding box center [462, 52] width 7 height 7
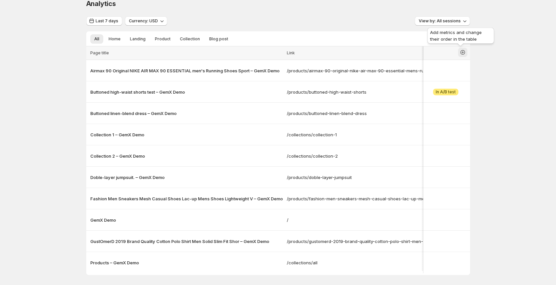
click at [464, 54] on button "button" at bounding box center [462, 52] width 9 height 9
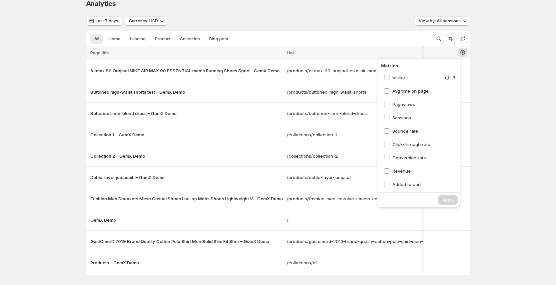
click at [401, 78] on span "Visitors" at bounding box center [399, 77] width 15 height 5
click at [442, 200] on span "Apply" at bounding box center [448, 199] width 12 height 5
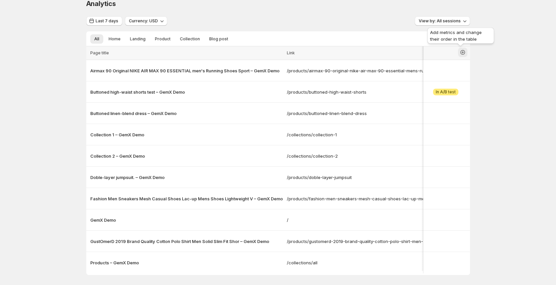
click at [461, 52] on icon "button" at bounding box center [462, 52] width 3 height 3
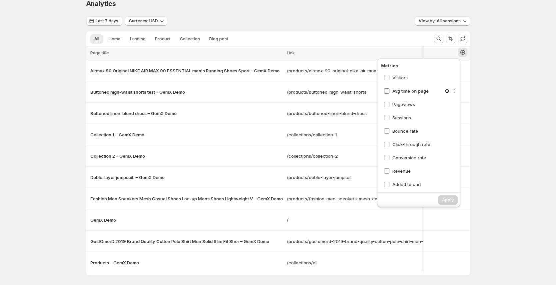
click at [408, 90] on span "Avg time on page" at bounding box center [410, 90] width 36 height 5
click at [404, 103] on span "Pageviews" at bounding box center [403, 104] width 23 height 5
click at [446, 200] on span "Apply" at bounding box center [448, 199] width 12 height 5
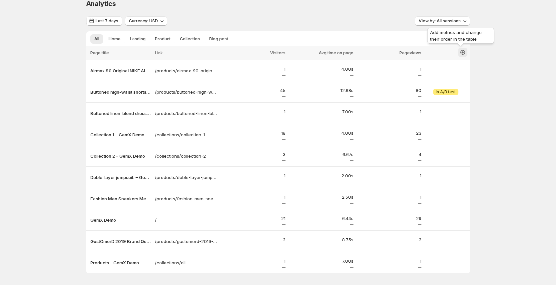
click at [460, 50] on icon "button" at bounding box center [462, 52] width 5 height 5
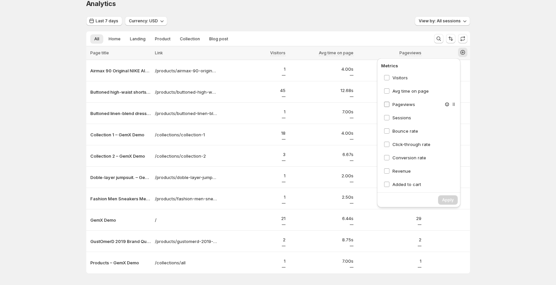
click at [400, 105] on span "Pageviews" at bounding box center [403, 104] width 23 height 5
click at [406, 92] on span "Avg time on page" at bounding box center [410, 90] width 36 height 5
click at [444, 200] on span "Apply" at bounding box center [448, 199] width 12 height 5
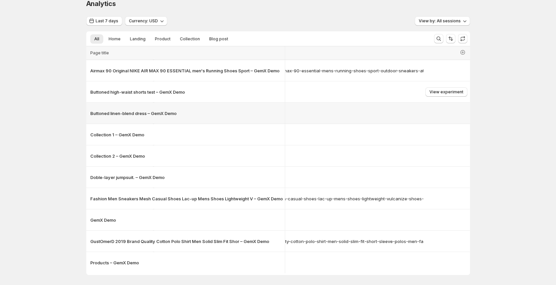
scroll to position [0, 0]
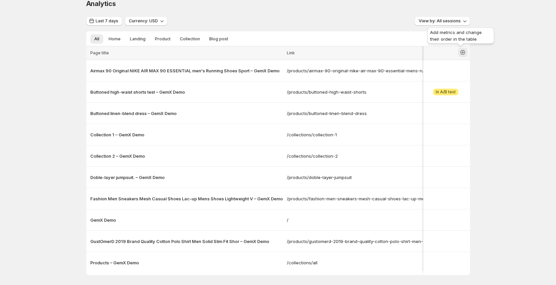
click at [462, 52] on icon "button" at bounding box center [462, 52] width 5 height 5
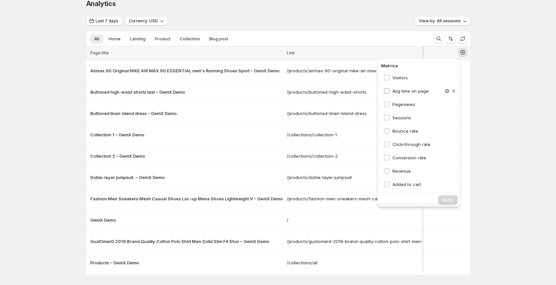
click at [395, 90] on span "Avg time on page" at bounding box center [410, 90] width 36 height 5
click at [442, 200] on span "Apply" at bounding box center [448, 199] width 12 height 5
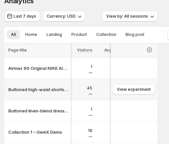
scroll to position [0, 72]
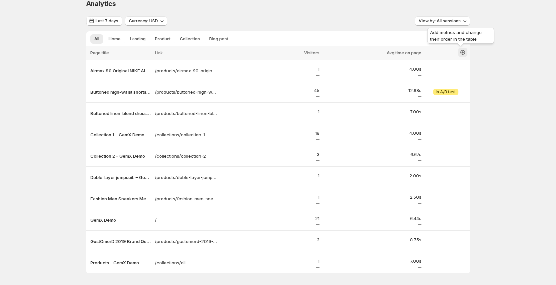
click at [461, 52] on icon "button" at bounding box center [462, 52] width 3 height 3
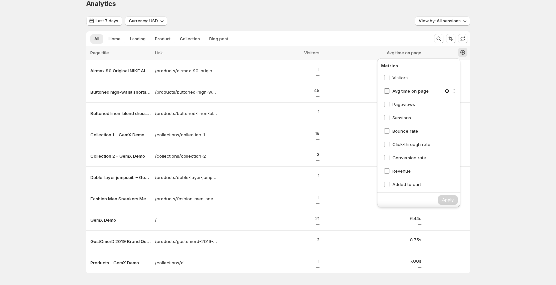
click at [400, 92] on span "Avg time on page" at bounding box center [410, 90] width 36 height 5
click at [399, 79] on span "Visitors" at bounding box center [399, 77] width 15 height 5
click at [443, 199] on span "Apply" at bounding box center [448, 199] width 12 height 5
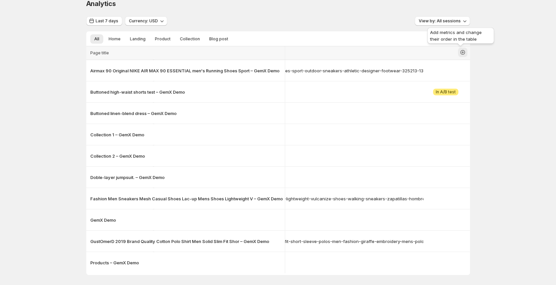
click at [461, 53] on icon "button" at bounding box center [462, 52] width 3 height 3
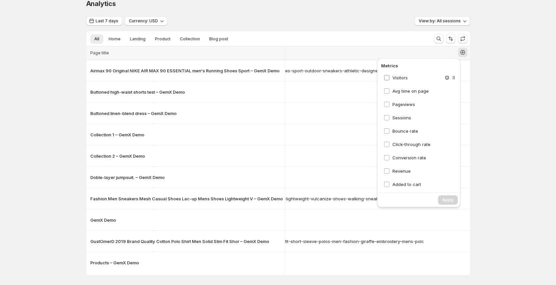
click at [398, 78] on span "Visitors" at bounding box center [399, 77] width 15 height 5
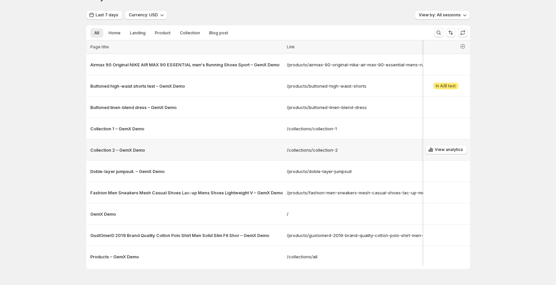
scroll to position [38, 0]
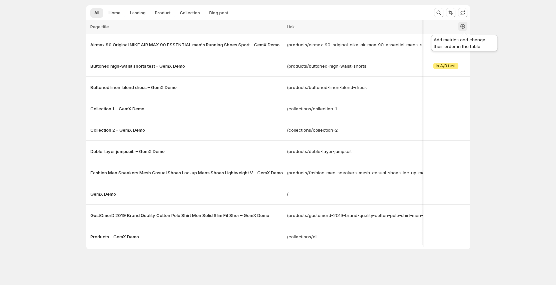
click at [465, 24] on icon "button" at bounding box center [462, 26] width 5 height 5
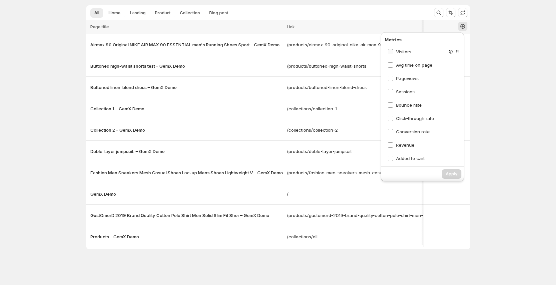
click at [403, 49] on span "Visitors" at bounding box center [403, 51] width 15 height 5
click at [452, 172] on span "Apply" at bounding box center [451, 173] width 12 height 5
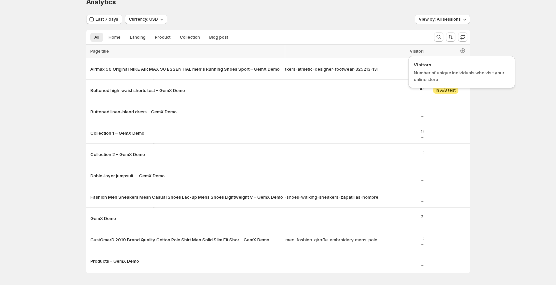
scroll to position [0, 0]
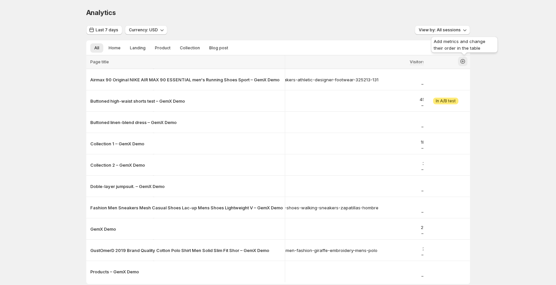
click at [466, 61] on icon "button" at bounding box center [462, 61] width 7 height 7
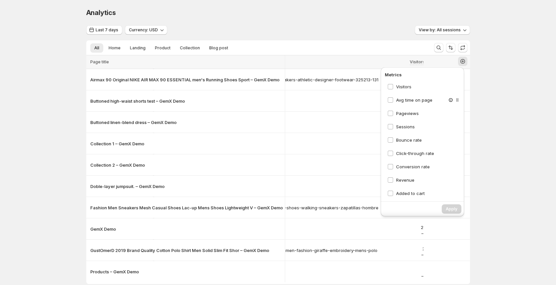
click at [410, 103] on div "Avg time on page" at bounding box center [424, 100] width 79 height 12
click at [409, 108] on div "Pageviews" at bounding box center [424, 113] width 79 height 12
click at [411, 100] on span "Avg time on page" at bounding box center [414, 99] width 36 height 5
click at [409, 113] on span "Pageviews" at bounding box center [407, 113] width 23 height 5
drag, startPoint x: 408, startPoint y: 126, endPoint x: 414, endPoint y: 129, distance: 6.7
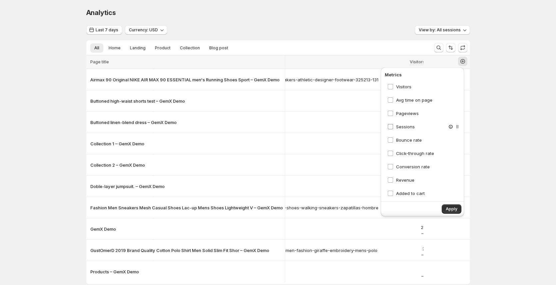
click at [408, 126] on span "Sessions" at bounding box center [405, 126] width 19 height 5
click at [450, 209] on span "Apply" at bounding box center [451, 208] width 12 height 5
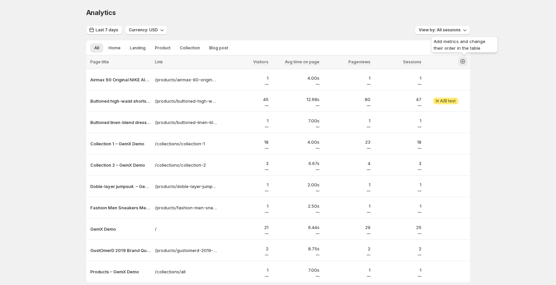
click at [465, 62] on icon "button" at bounding box center [462, 61] width 5 height 5
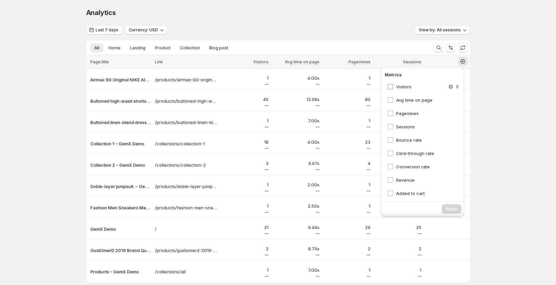
click at [406, 88] on span "Visitors" at bounding box center [403, 86] width 15 height 5
click at [407, 101] on span "Avg time on page" at bounding box center [414, 99] width 36 height 5
click at [404, 115] on span "Pageviews" at bounding box center [407, 113] width 23 height 5
click at [404, 127] on span "Sessions" at bounding box center [405, 126] width 19 height 5
click at [451, 209] on span "Apply" at bounding box center [451, 208] width 12 height 5
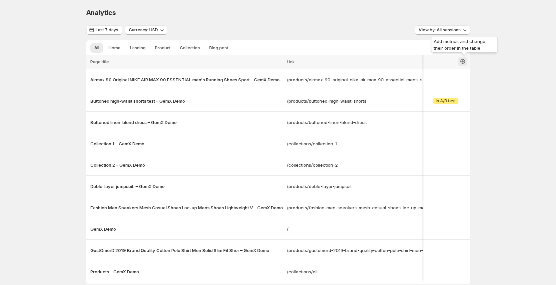
click at [465, 60] on icon "button" at bounding box center [462, 61] width 5 height 5
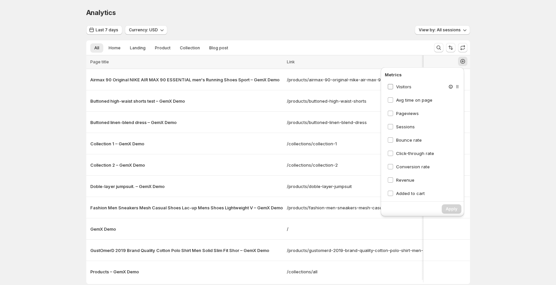
click at [407, 87] on span "Visitors" at bounding box center [403, 86] width 15 height 5
click at [405, 98] on span "Avg time on page" at bounding box center [414, 99] width 36 height 5
click at [404, 111] on span "Pageviews" at bounding box center [407, 113] width 23 height 5
click at [404, 129] on span "Sessions" at bounding box center [405, 126] width 19 height 7
click at [453, 209] on span "Apply" at bounding box center [451, 208] width 12 height 5
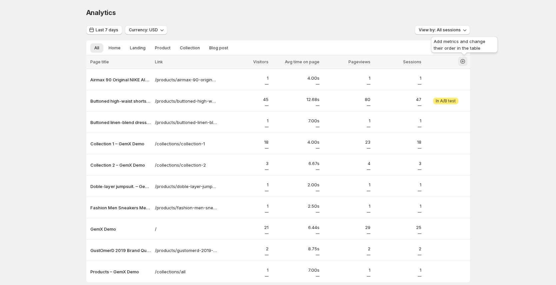
click at [452, 48] on div "Add metrics and change their order in the table" at bounding box center [463, 45] width 69 height 21
click at [454, 49] on icon "Sort the results" at bounding box center [450, 47] width 7 height 7
click at [488, 58] on div "Analytics. This page is ready Analytics Last 7 days Currency: USD View by: All …" at bounding box center [278, 159] width 556 height 318
click at [465, 60] on icon "button" at bounding box center [462, 61] width 7 height 7
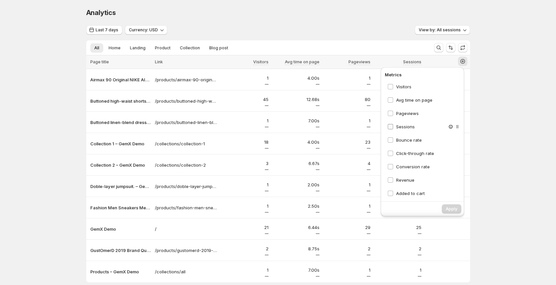
click at [406, 129] on span "Sessions" at bounding box center [405, 126] width 19 height 5
click at [446, 207] on span "Apply" at bounding box center [451, 208] width 12 height 5
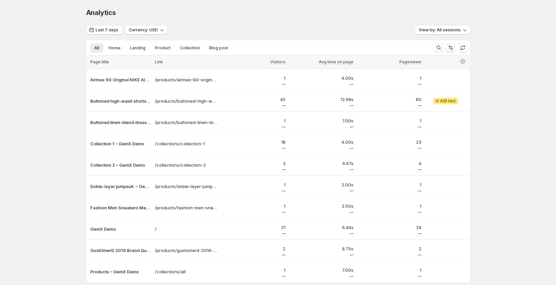
click at [453, 50] on icon "Sort the results" at bounding box center [450, 47] width 7 height 7
click at [466, 61] on icon "button" at bounding box center [462, 61] width 7 height 7
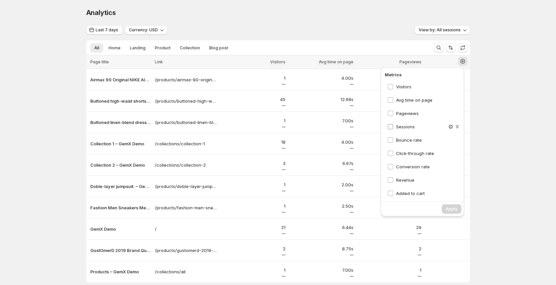
click at [404, 127] on span "Sessions" at bounding box center [405, 126] width 19 height 5
click at [406, 144] on div "Bounce rate" at bounding box center [424, 140] width 79 height 12
click at [410, 142] on span "Bounce rate" at bounding box center [409, 139] width 26 height 5
click at [409, 154] on span "Click-through rate" at bounding box center [415, 152] width 38 height 5
click at [413, 169] on span "Conversion rate" at bounding box center [413, 166] width 34 height 7
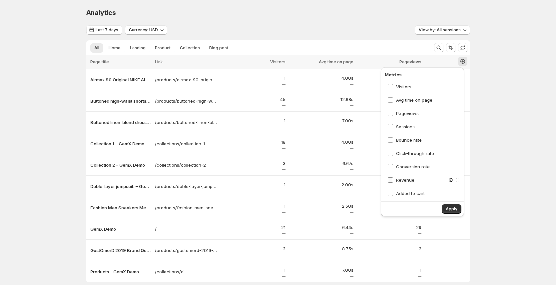
click at [407, 177] on span "Revenue" at bounding box center [405, 179] width 18 height 5
click at [407, 192] on span "Added to cart" at bounding box center [410, 192] width 29 height 5
drag, startPoint x: 453, startPoint y: 100, endPoint x: 444, endPoint y: 85, distance: 17.4
click at [444, 85] on div "Visitors Avg time on page Pageviews Sessions Bounce rate Click-through rate Con…" at bounding box center [420, 139] width 79 height 117
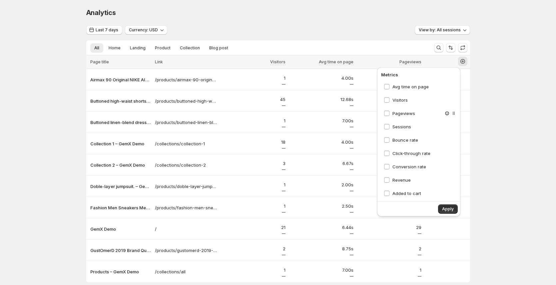
click at [384, 109] on div "Pageviews" at bounding box center [420, 113] width 79 height 12
click at [383, 145] on div "Bounce rate" at bounding box center [420, 140] width 79 height 12
click at [384, 159] on div "Avg time on page Visitors Pageviews Sessions Bounce rate Click-through rate Con…" at bounding box center [420, 139] width 79 height 117
click at [447, 208] on span "Apply" at bounding box center [448, 208] width 12 height 5
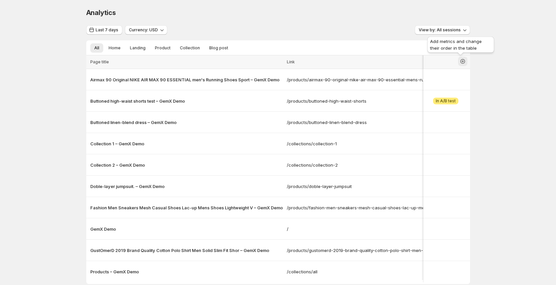
click at [463, 61] on icon "button" at bounding box center [462, 61] width 7 height 7
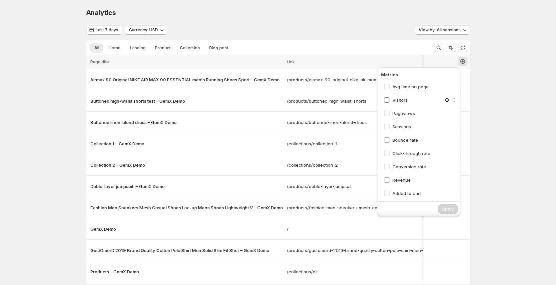
click at [396, 99] on span "Visitors" at bounding box center [399, 99] width 15 height 5
click at [397, 112] on span "Pageviews" at bounding box center [403, 113] width 23 height 5
click at [443, 208] on span "Apply" at bounding box center [448, 208] width 12 height 5
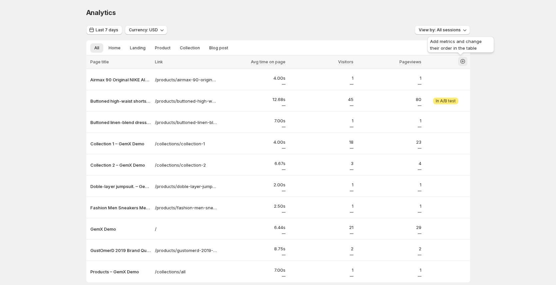
click at [461, 61] on icon "button" at bounding box center [462, 61] width 3 height 3
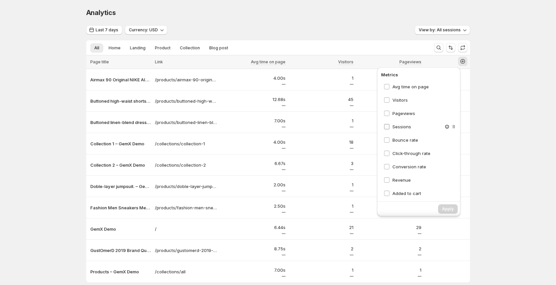
click at [398, 126] on span "Sessions" at bounding box center [401, 126] width 19 height 5
click at [407, 141] on span "Bounce rate" at bounding box center [405, 139] width 26 height 5
click at [447, 210] on span "Apply" at bounding box center [448, 208] width 12 height 5
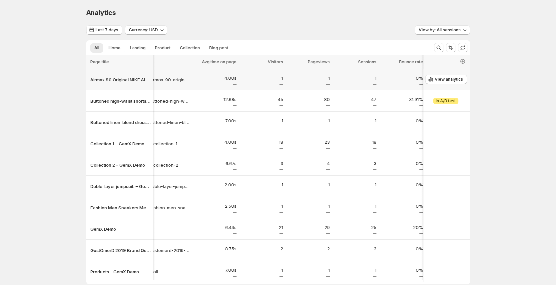
scroll to position [0, 29]
click at [97, 32] on span "Last 7 days" at bounding box center [107, 29] width 23 height 5
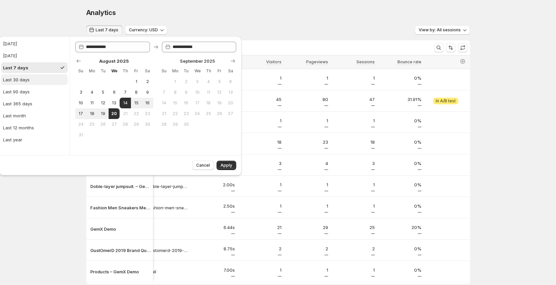
click at [30, 79] on button "Last 30 days" at bounding box center [34, 79] width 67 height 11
type input "**********"
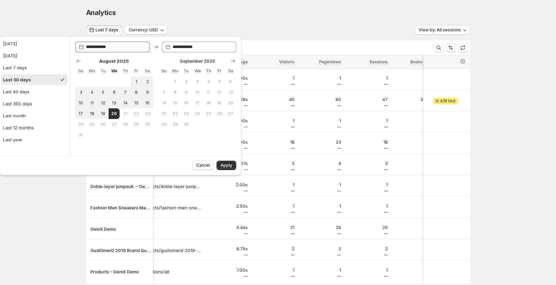
scroll to position [0, 0]
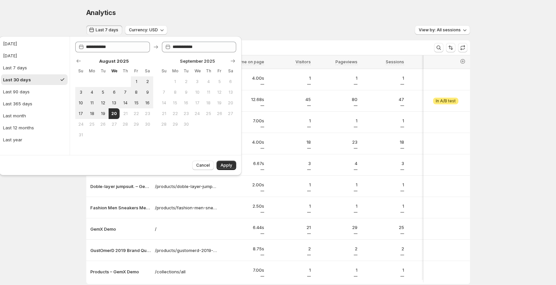
click at [166, 7] on div "Analytics. This page is ready Analytics" at bounding box center [278, 12] width 384 height 25
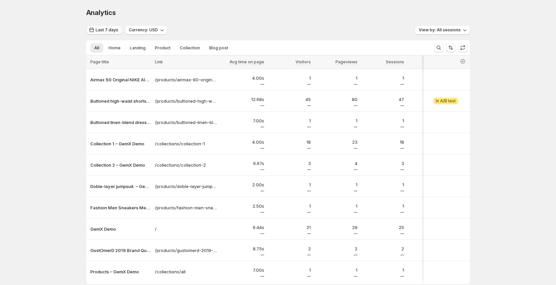
click at [101, 29] on span "Last 7 days" at bounding box center [107, 29] width 23 height 5
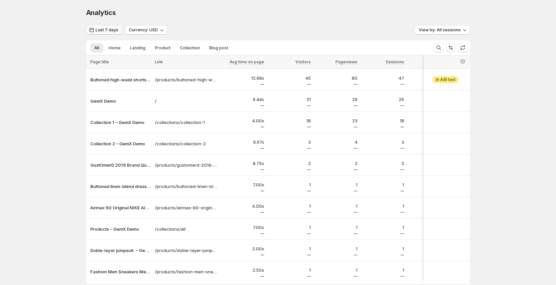
click at [100, 31] on span "Last 7 days" at bounding box center [107, 29] width 23 height 5
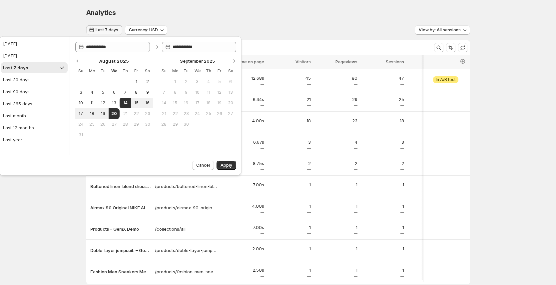
click at [62, 4] on div "Analytics. This page is ready Analytics Last 7 days Currency: USD View by: All …" at bounding box center [278, 160] width 556 height 320
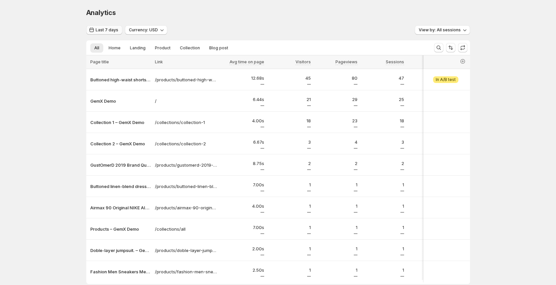
click at [95, 28] on icon "button" at bounding box center [91, 30] width 7 height 7
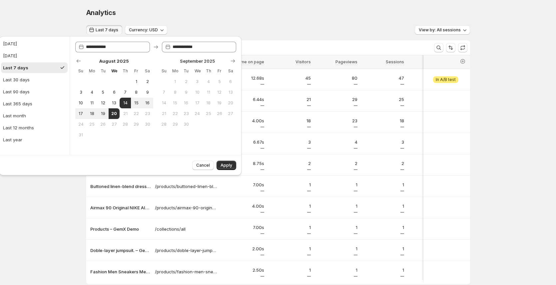
click at [95, 28] on icon "button" at bounding box center [91, 30] width 7 height 7
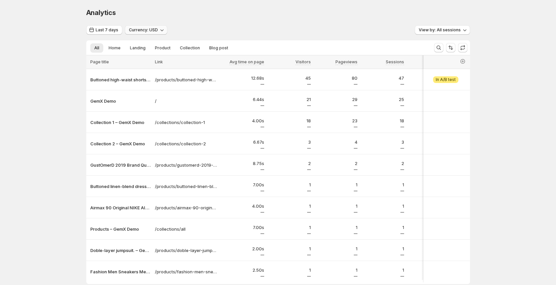
click at [148, 33] on button "Currency: USD" at bounding box center [146, 29] width 42 height 9
click at [146, 32] on span "Currency: USD" at bounding box center [143, 29] width 29 height 5
click at [95, 32] on icon "button" at bounding box center [91, 30] width 7 height 7
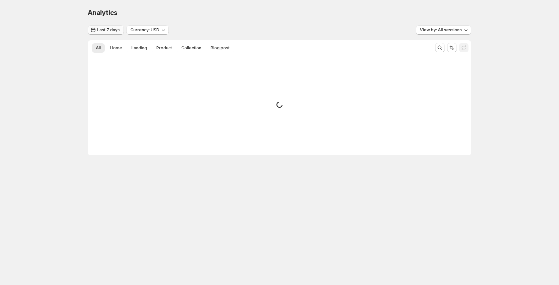
click at [109, 32] on span "Last 7 days" at bounding box center [108, 29] width 23 height 5
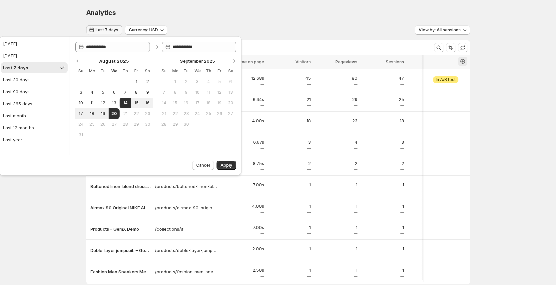
click at [462, 58] on icon "button" at bounding box center [462, 61] width 7 height 7
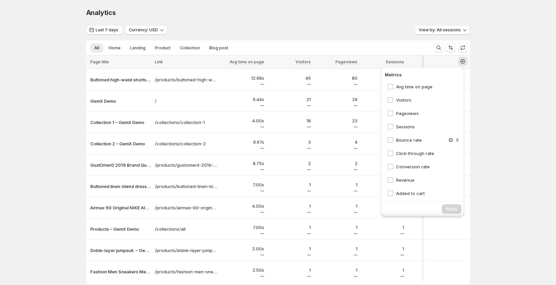
click at [405, 139] on span "Bounce rate" at bounding box center [409, 139] width 26 height 5
click at [454, 210] on span "Apply" at bounding box center [451, 208] width 12 height 5
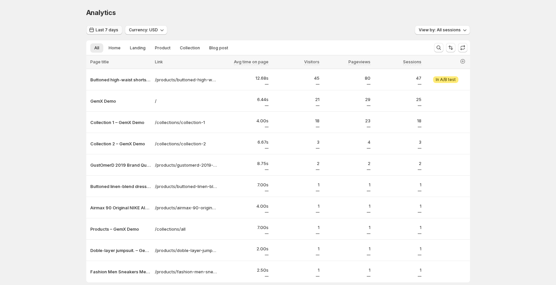
click at [110, 34] on button "Last 7 days" at bounding box center [104, 29] width 36 height 9
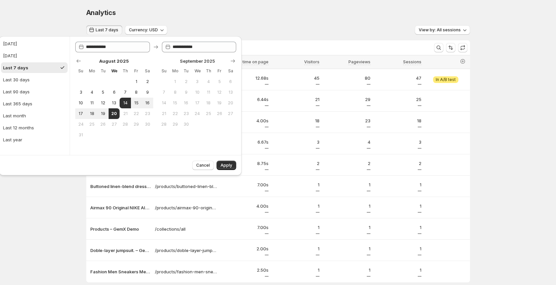
click at [34, 86] on ul "[DATE] [DATE] Last 7 days Last 30 days Last 90 days Last 365 days Last month La…" at bounding box center [34, 91] width 67 height 107
click at [33, 81] on button "Last 30 days" at bounding box center [34, 79] width 67 height 11
type input "**********"
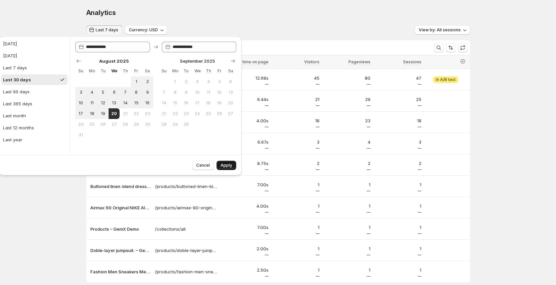
click at [233, 169] on button "Apply" at bounding box center [226, 164] width 20 height 9
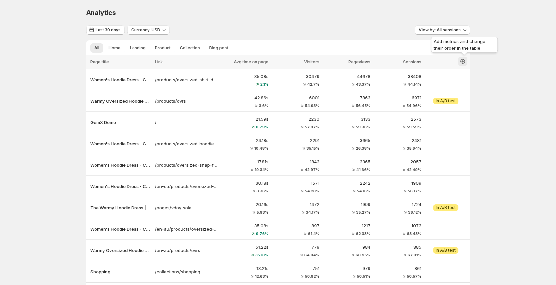
click at [466, 63] on icon "button" at bounding box center [462, 61] width 7 height 7
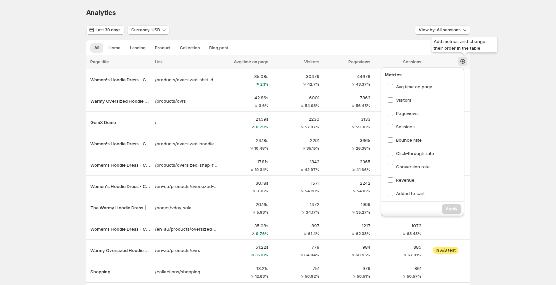
click at [466, 63] on icon "button" at bounding box center [462, 61] width 7 height 7
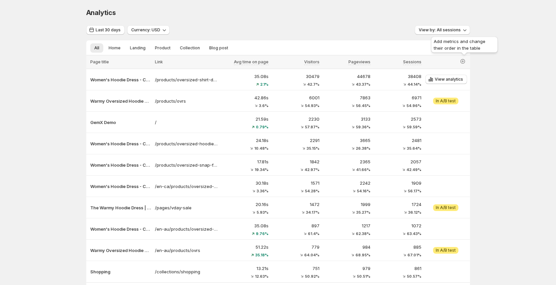
click at [465, 69] on td "View analytics" at bounding box center [446, 79] width 47 height 21
click at [466, 65] on button "button" at bounding box center [462, 61] width 9 height 9
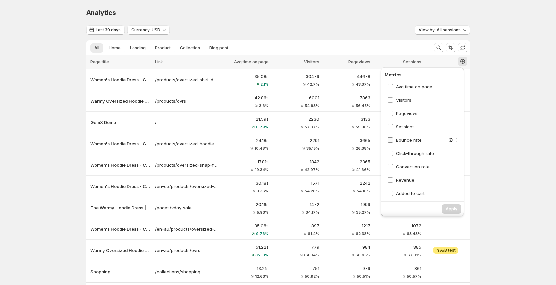
click at [410, 137] on span "Bounce rate" at bounding box center [409, 139] width 26 height 5
click at [408, 149] on div "Click-through rate" at bounding box center [424, 153] width 79 height 12
click at [410, 153] on span "Click-through rate" at bounding box center [415, 152] width 38 height 5
click at [408, 165] on span "Conversion rate" at bounding box center [413, 166] width 34 height 5
click at [454, 208] on span "Apply" at bounding box center [451, 208] width 12 height 5
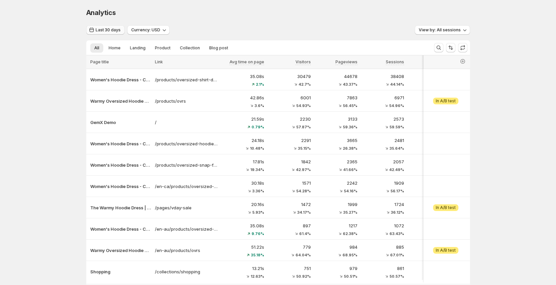
click at [102, 29] on span "Last 30 days" at bounding box center [108, 29] width 25 height 5
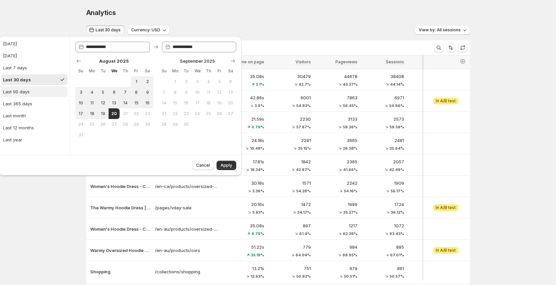
click at [37, 90] on button "Last 90 days" at bounding box center [34, 91] width 67 height 11
type input "**********"
click at [227, 165] on span "Apply" at bounding box center [226, 164] width 12 height 5
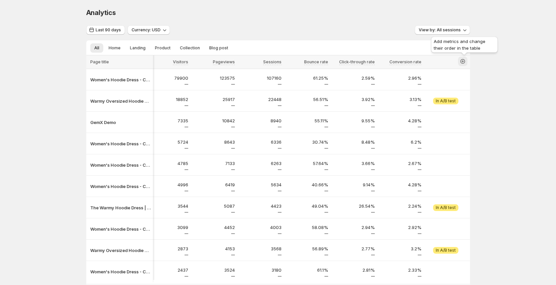
click at [464, 61] on icon "button" at bounding box center [462, 61] width 3 height 3
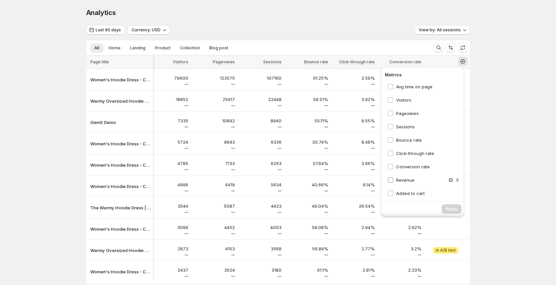
click at [405, 179] on span "Revenue" at bounding box center [405, 179] width 18 height 5
click at [411, 192] on span "Added to cart" at bounding box center [410, 192] width 29 height 5
click at [451, 208] on span "Apply" at bounding box center [451, 208] width 12 height 5
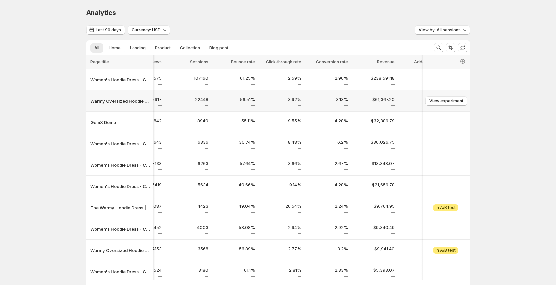
scroll to position [0, 216]
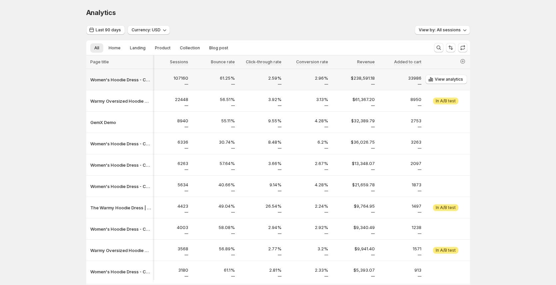
click at [355, 78] on p "$238,591.18" at bounding box center [353, 78] width 43 height 7
click at [465, 62] on icon "button" at bounding box center [462, 61] width 7 height 7
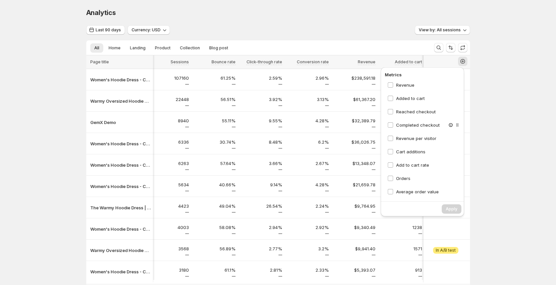
drag, startPoint x: 420, startPoint y: 124, endPoint x: 422, endPoint y: 116, distance: 7.9
click at [420, 124] on span "Completed checkout" at bounding box center [418, 124] width 44 height 5
click at [422, 113] on span "Reached checkout" at bounding box center [416, 111] width 40 height 5
click at [413, 138] on span "Revenue per visitor" at bounding box center [416, 138] width 40 height 5
click at [413, 152] on span "Cart additions" at bounding box center [410, 151] width 29 height 5
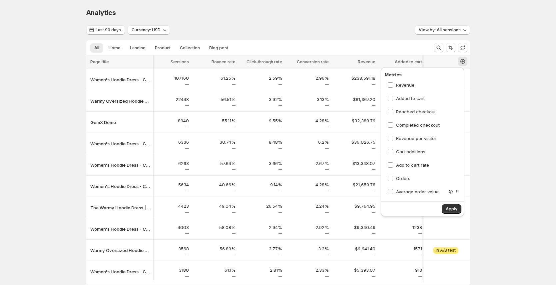
click at [413, 194] on span "Average order value" at bounding box center [417, 191] width 43 height 7
click at [405, 175] on span "Orders" at bounding box center [403, 177] width 14 height 5
click at [409, 164] on span "Add to cart rate" at bounding box center [412, 164] width 33 height 5
click at [449, 210] on span "Apply" at bounding box center [451, 208] width 12 height 5
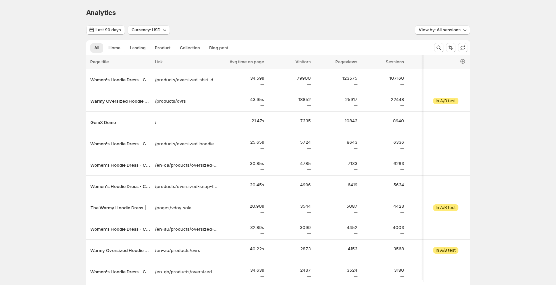
click at [533, 117] on div "Analytics. This page is ready Analytics Last 90 days Currency: USD View by: All…" at bounding box center [278, 167] width 556 height 335
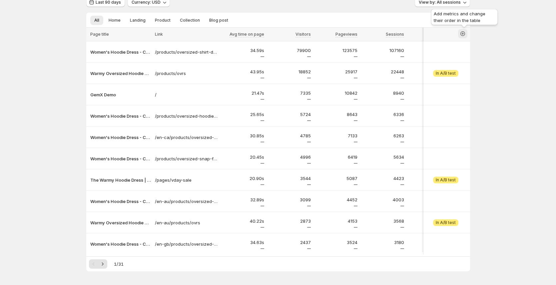
click at [465, 33] on icon "button" at bounding box center [462, 33] width 7 height 7
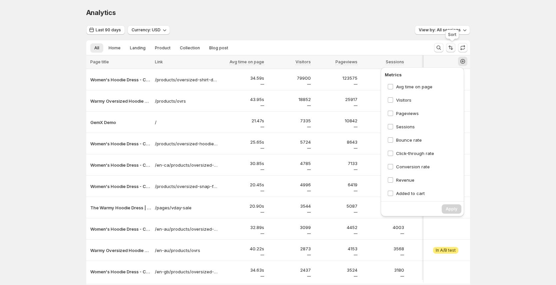
click at [453, 47] on icon "Sort the results" at bounding box center [450, 47] width 7 height 7
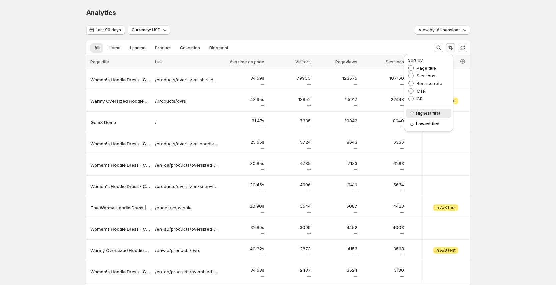
click at [429, 66] on span "Page title" at bounding box center [426, 67] width 19 height 5
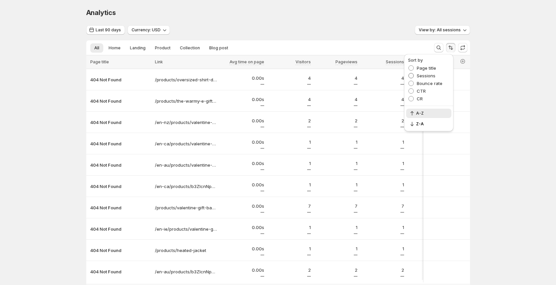
click at [428, 77] on span "Sessions" at bounding box center [426, 75] width 19 height 5
